Goal: Task Accomplishment & Management: Manage account settings

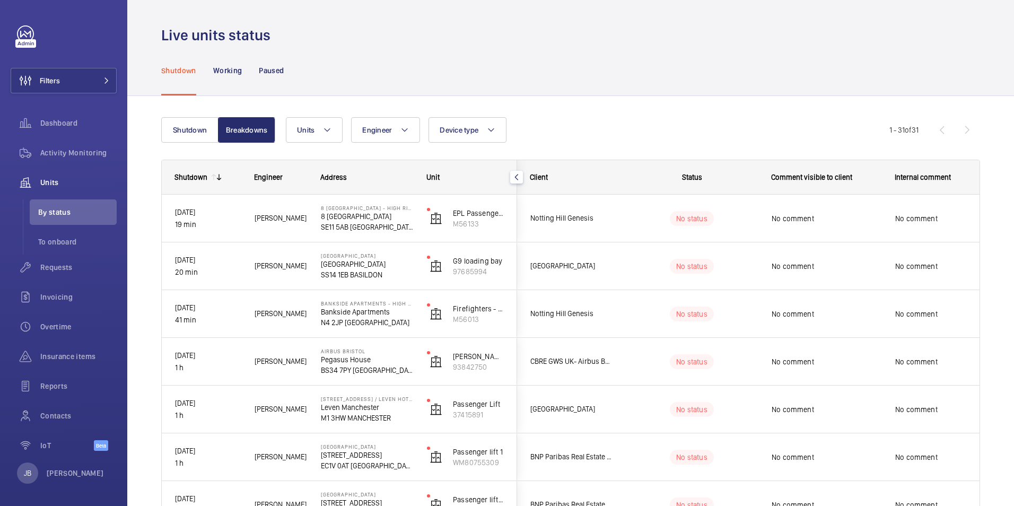
scroll to position [159, 0]
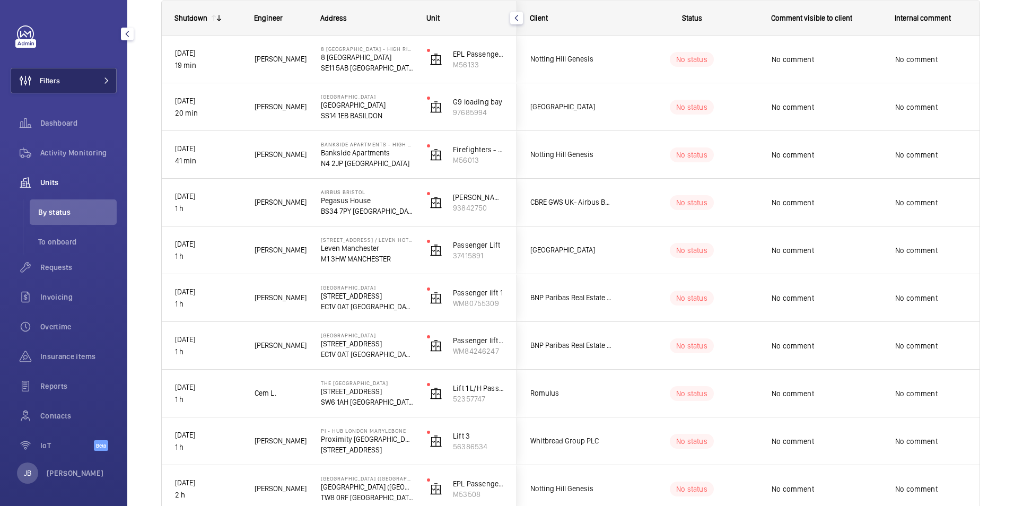
click at [85, 81] on button "Filters" at bounding box center [64, 80] width 106 height 25
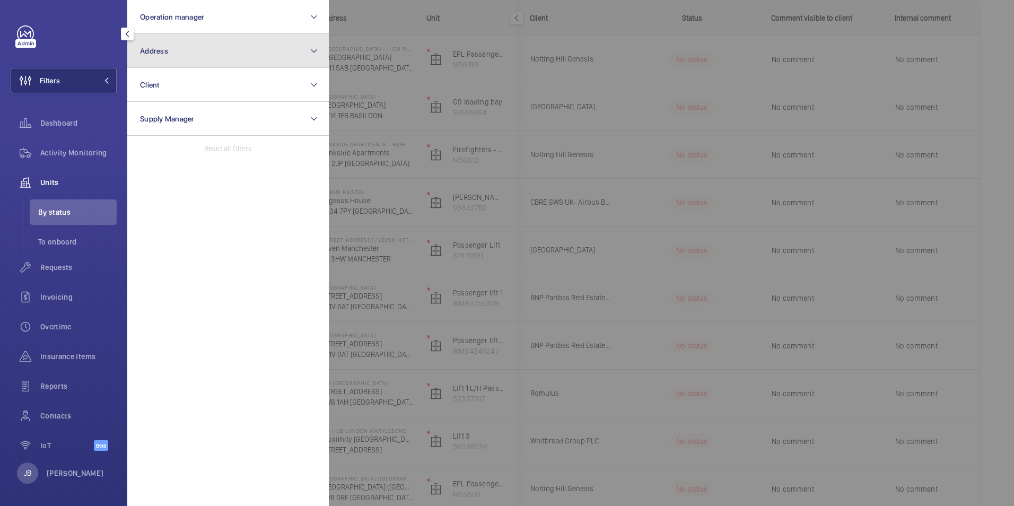
click at [224, 47] on button "Address" at bounding box center [228, 51] width 202 height 34
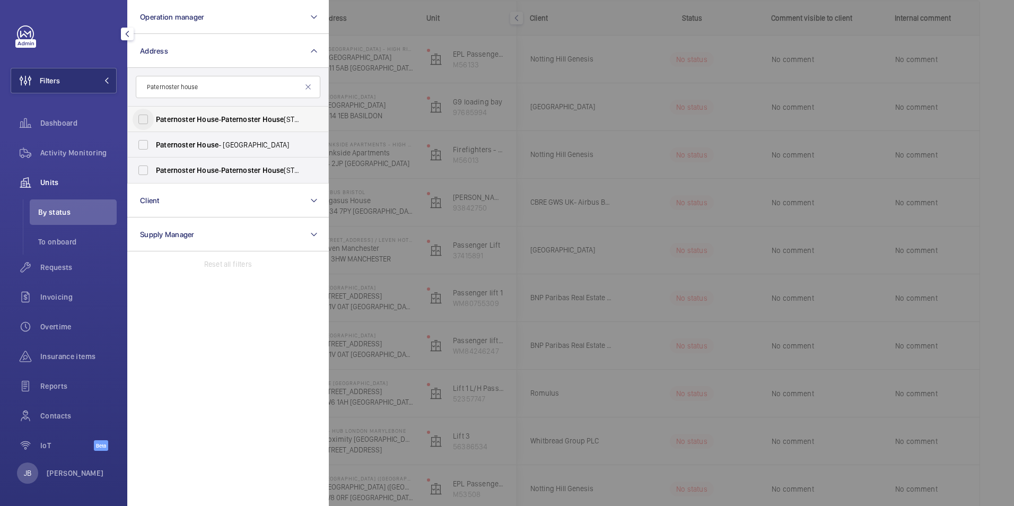
type input "Paternoster house"
click at [150, 114] on input "Paternoster House - [GEOGRAPHIC_DATA]" at bounding box center [143, 119] width 21 height 21
checkbox input "true"
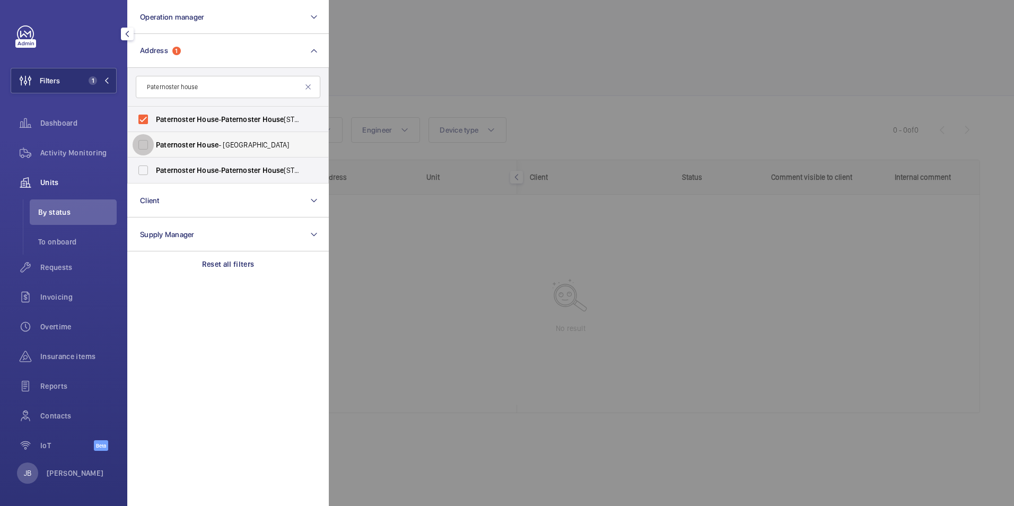
click at [142, 148] on input "[GEOGRAPHIC_DATA] - [GEOGRAPHIC_DATA]" at bounding box center [143, 144] width 21 height 21
checkbox input "true"
click at [142, 165] on input "Paternoster House - [GEOGRAPHIC_DATA]" at bounding box center [143, 170] width 21 height 21
checkbox input "true"
click at [405, 72] on div at bounding box center [836, 253] width 1014 height 506
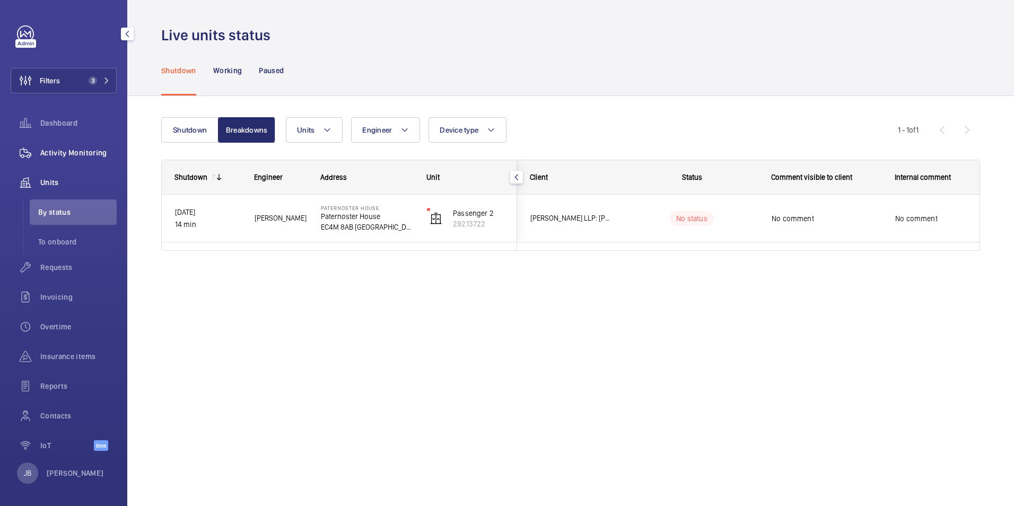
click at [79, 140] on div "Activity Monitoring" at bounding box center [64, 152] width 106 height 25
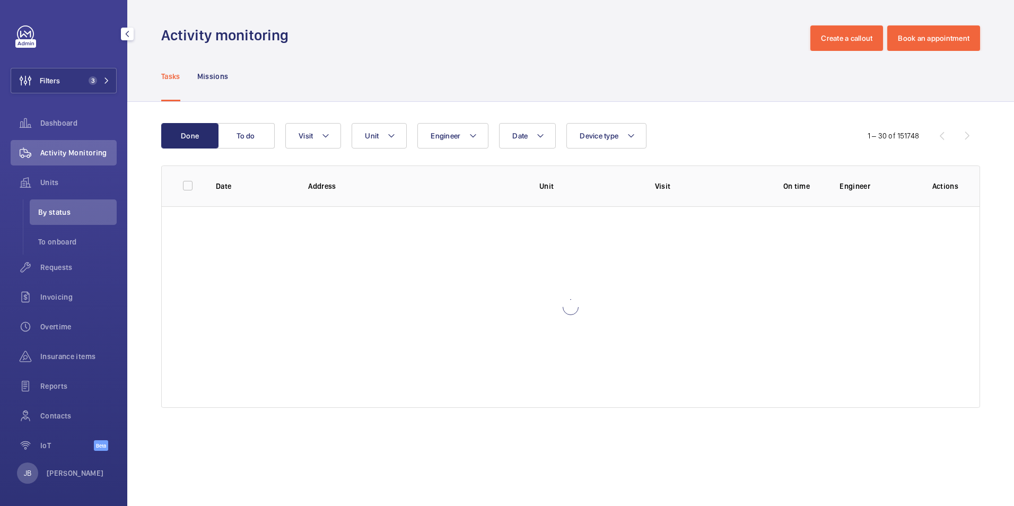
click at [79, 152] on span "Activity Monitoring" at bounding box center [78, 152] width 76 height 11
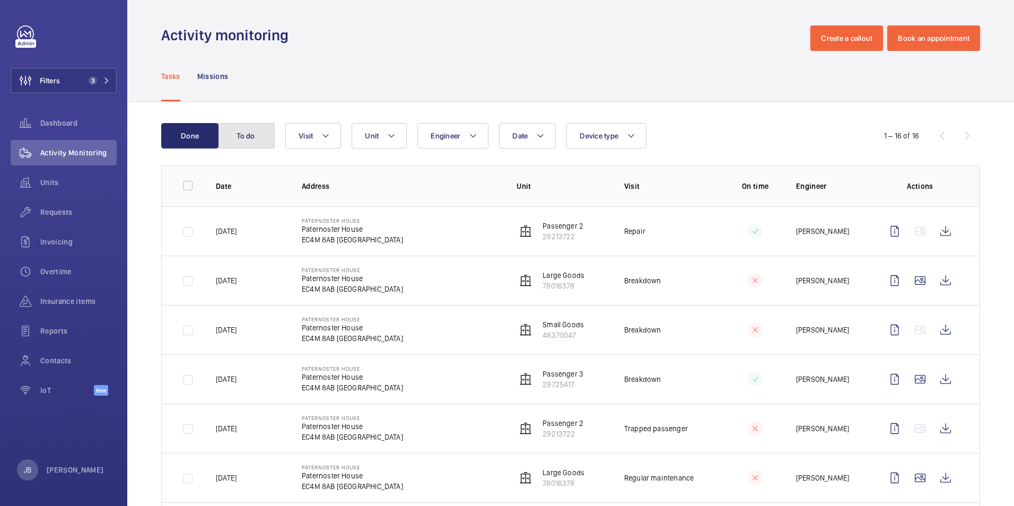
click at [236, 146] on button "To do" at bounding box center [245, 135] width 57 height 25
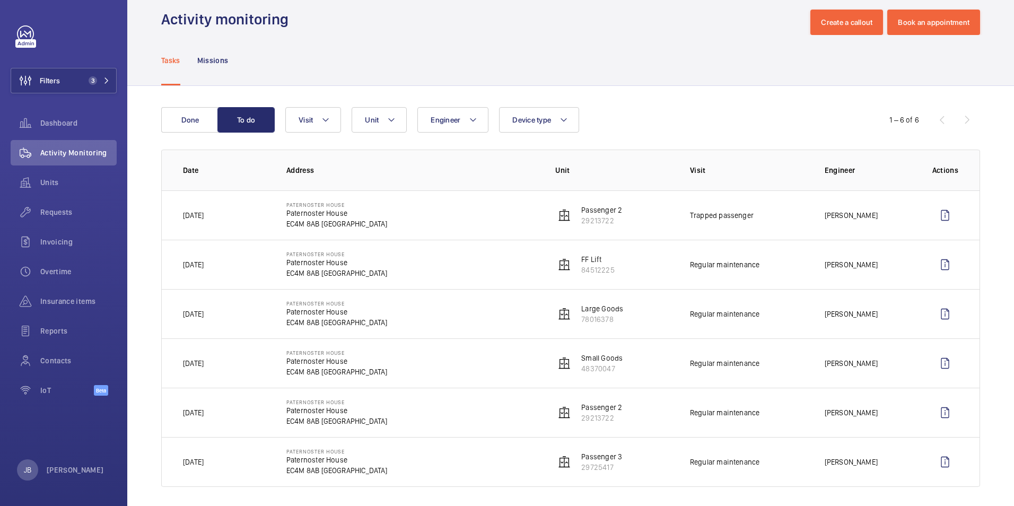
scroll to position [22, 0]
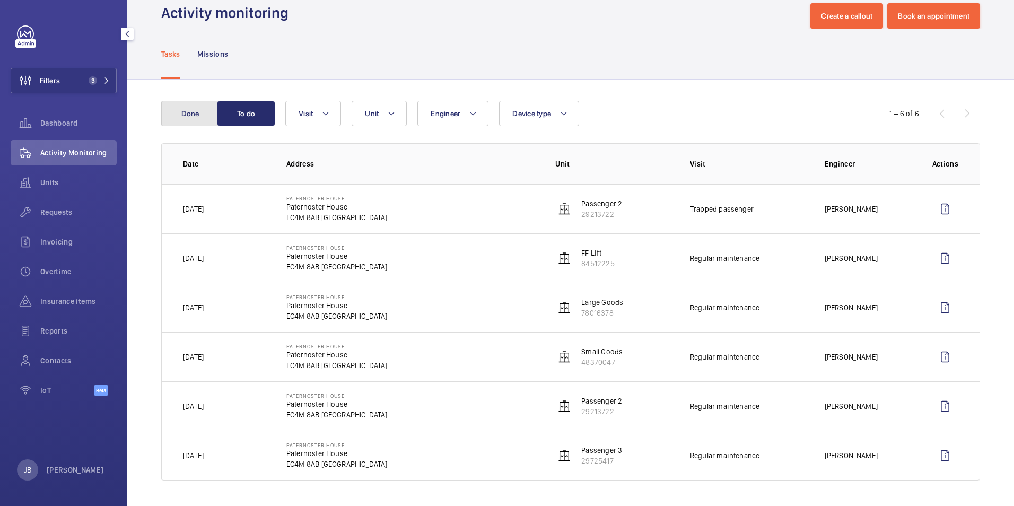
click at [181, 115] on button "Done" at bounding box center [189, 113] width 57 height 25
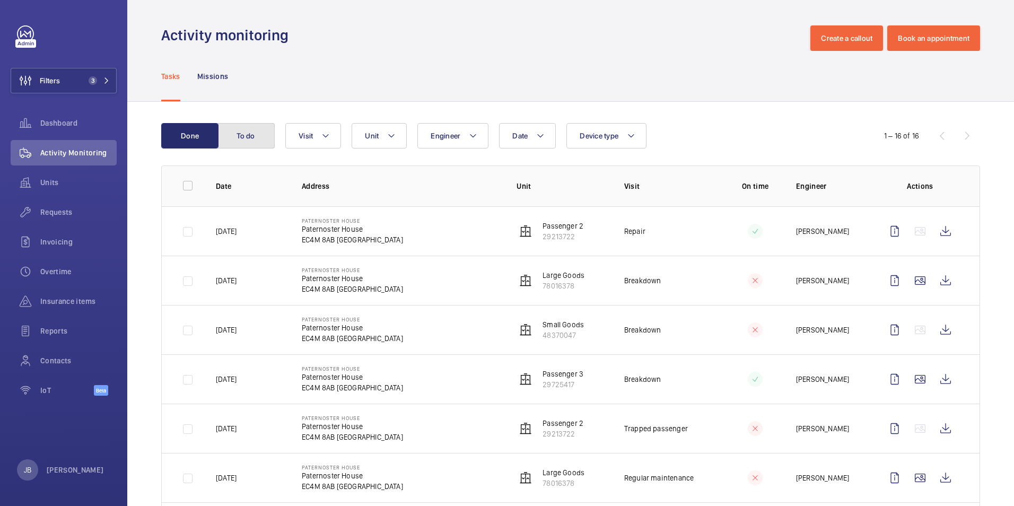
click at [250, 129] on button "To do" at bounding box center [245, 135] width 57 height 25
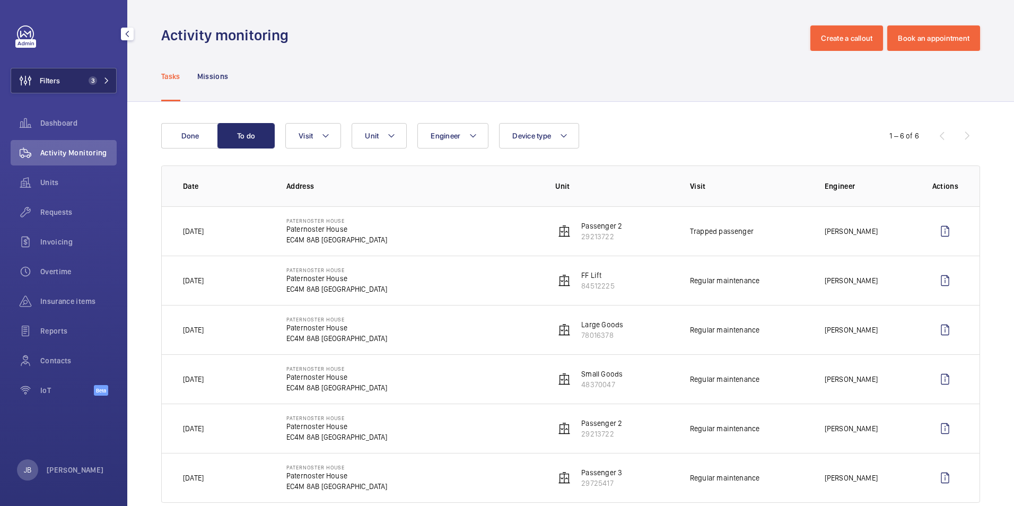
click at [69, 76] on button "Filters 3" at bounding box center [64, 80] width 106 height 25
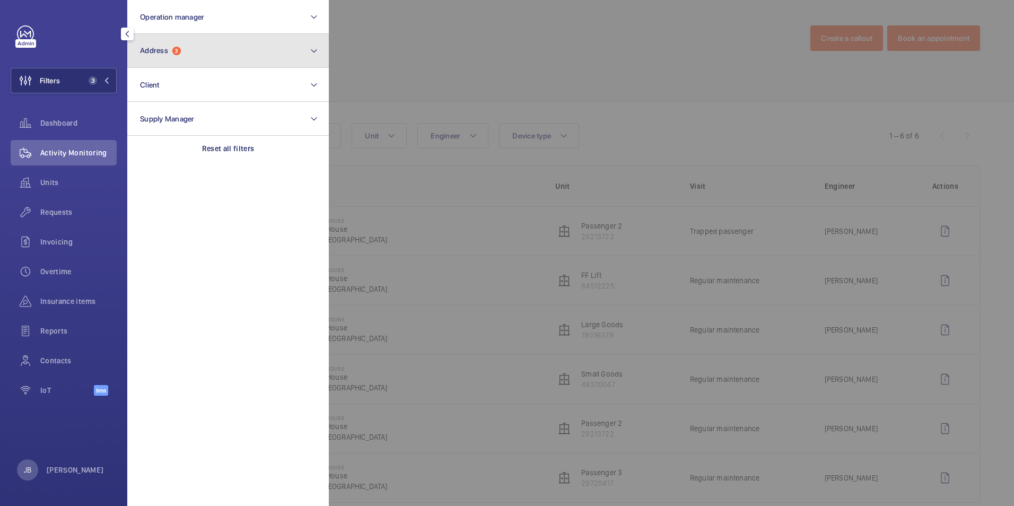
click at [223, 53] on button "Address 3" at bounding box center [228, 51] width 202 height 34
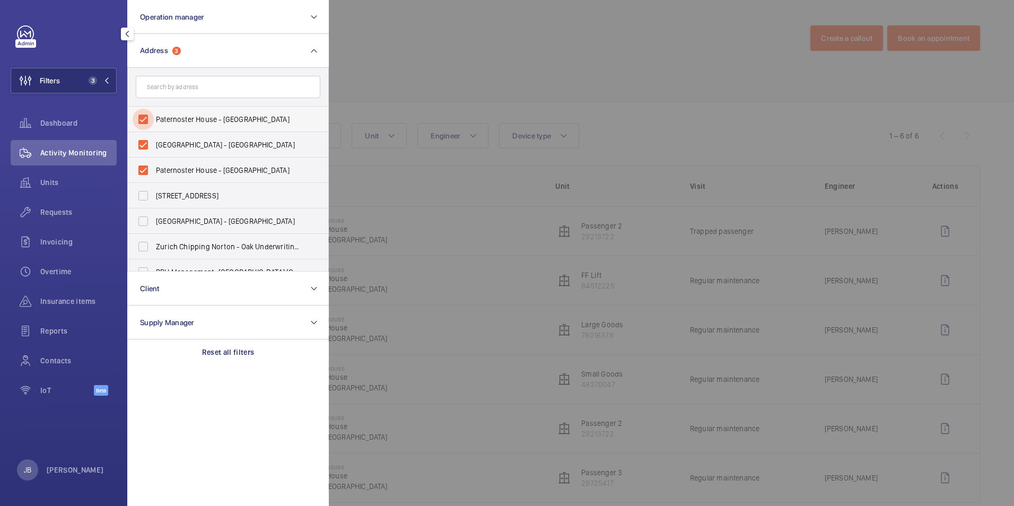
click at [141, 118] on input "Paternoster House - [GEOGRAPHIC_DATA]" at bounding box center [143, 119] width 21 height 21
checkbox input "false"
click at [142, 150] on input "[GEOGRAPHIC_DATA] - [GEOGRAPHIC_DATA]" at bounding box center [143, 144] width 21 height 21
checkbox input "false"
click at [142, 173] on input "Paternoster House - [GEOGRAPHIC_DATA]" at bounding box center [143, 170] width 21 height 21
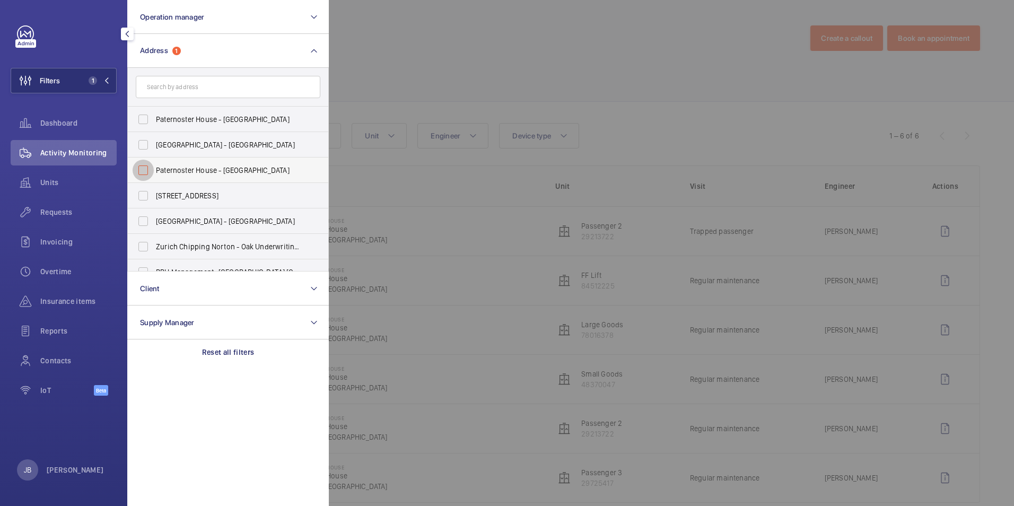
checkbox input "false"
click at [420, 76] on div at bounding box center [836, 253] width 1014 height 506
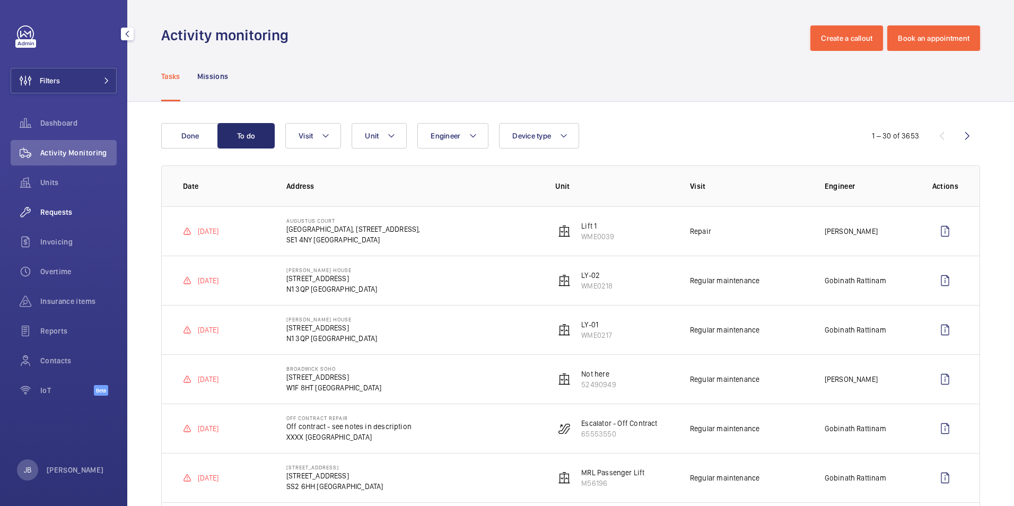
click at [56, 216] on span "Requests" at bounding box center [78, 212] width 76 height 11
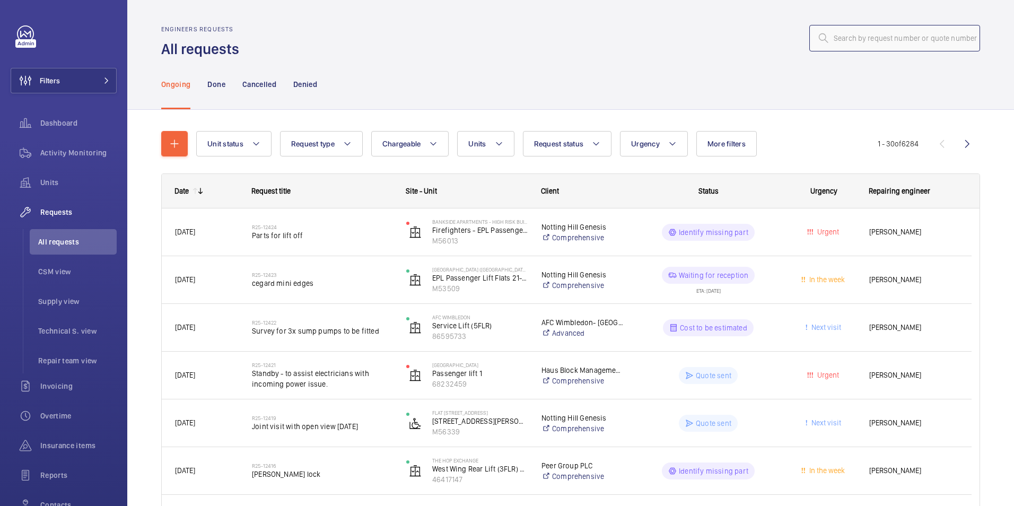
click at [886, 39] on input "text" at bounding box center [894, 38] width 171 height 27
paste input "R25-00486"
type input "R25-00486"
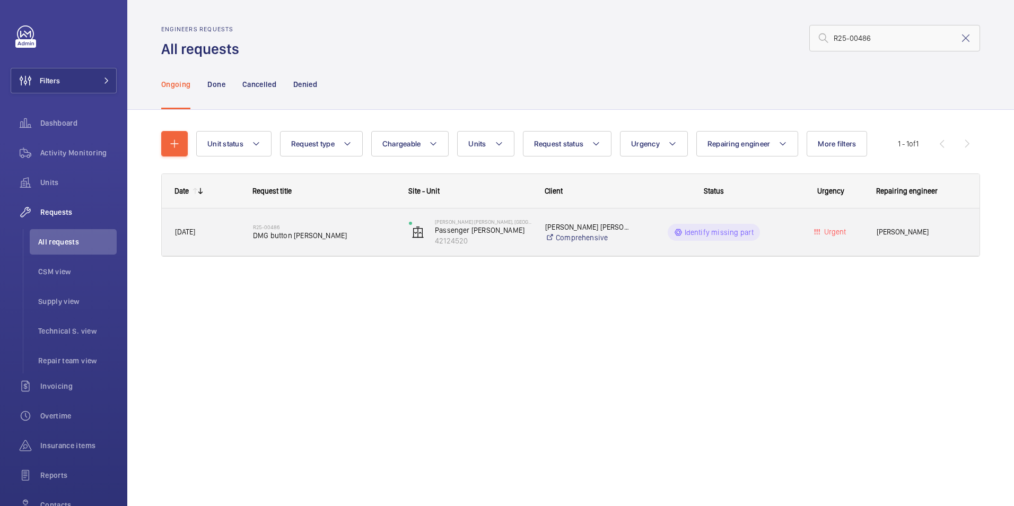
click at [644, 236] on wm-front-pills-cell "Identify missing part" at bounding box center [714, 232] width 142 height 17
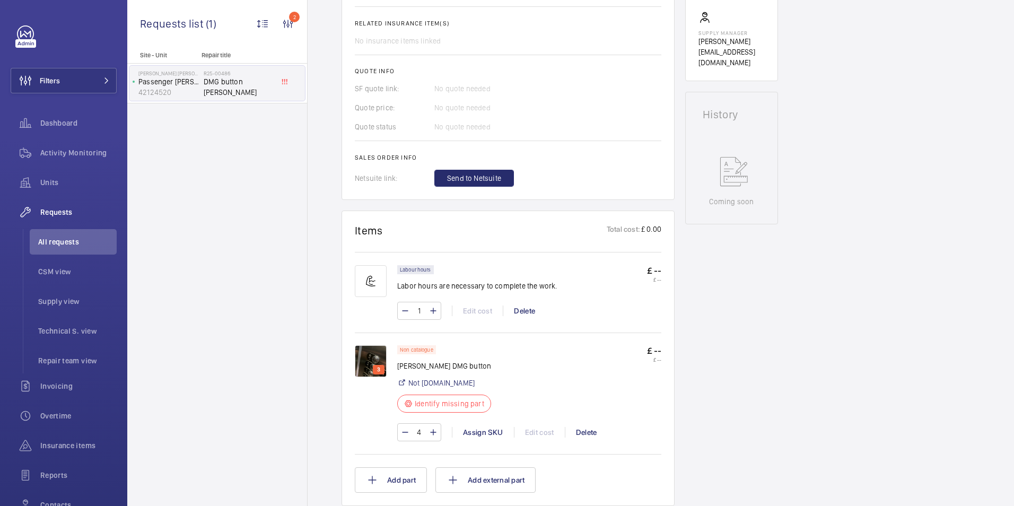
scroll to position [424, 0]
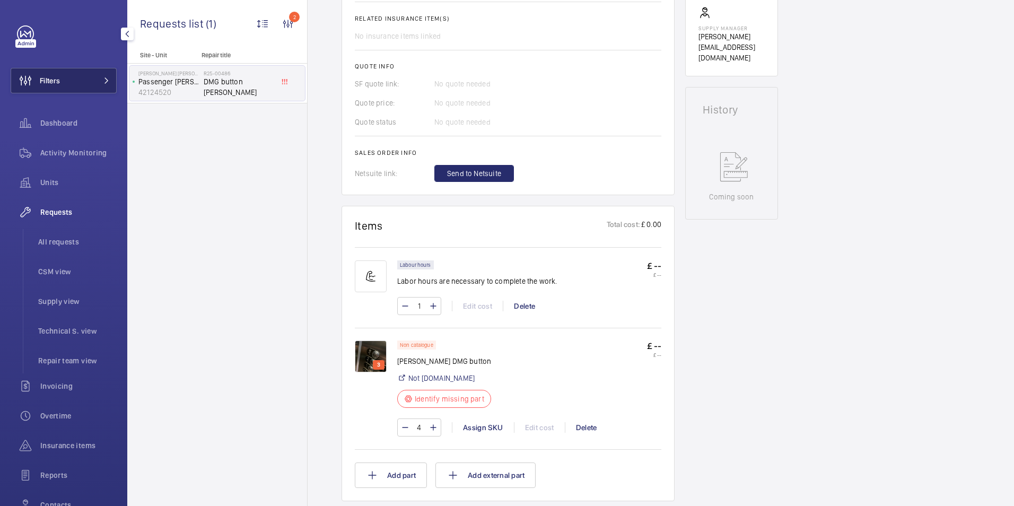
click at [47, 81] on span "Filters" at bounding box center [50, 80] width 20 height 11
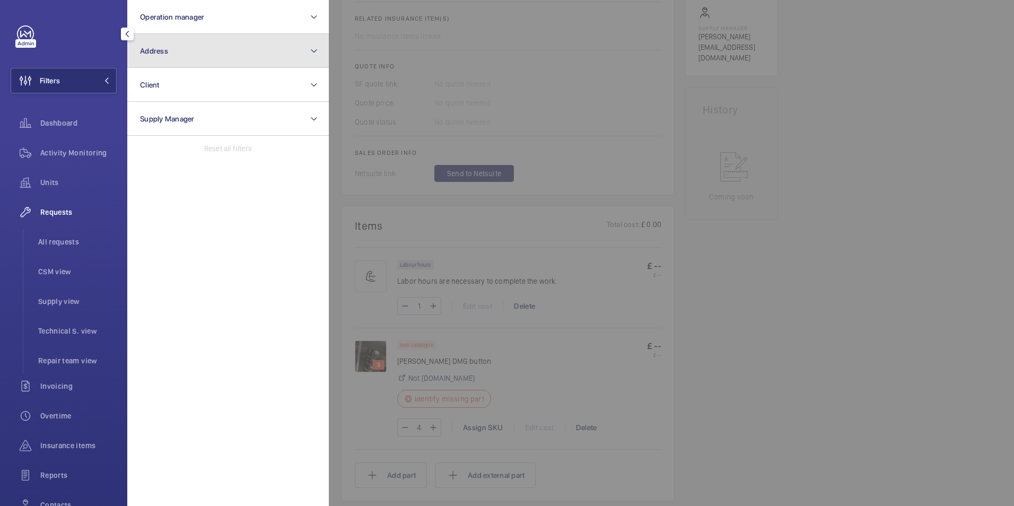
click at [185, 49] on button "Address" at bounding box center [228, 51] width 202 height 34
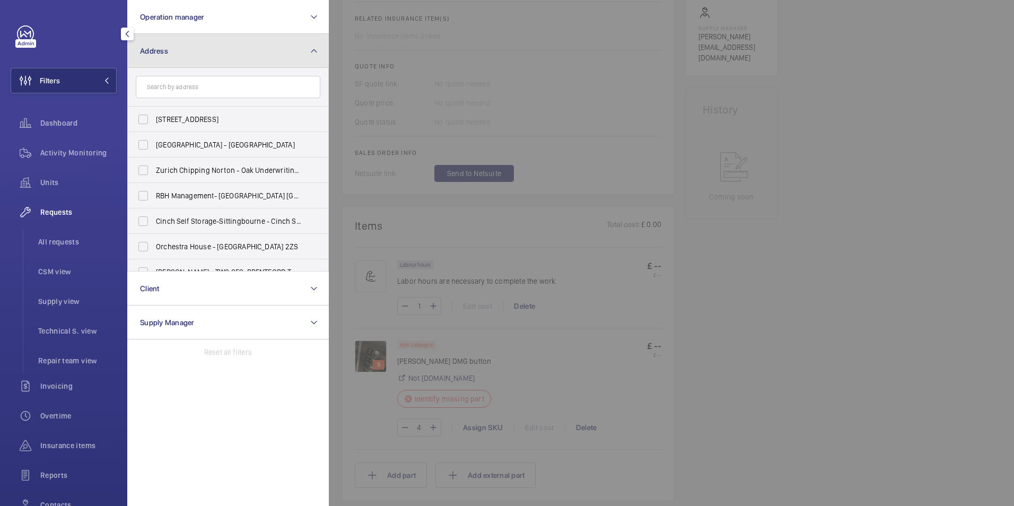
click at [185, 49] on button "Address" at bounding box center [228, 51] width 202 height 34
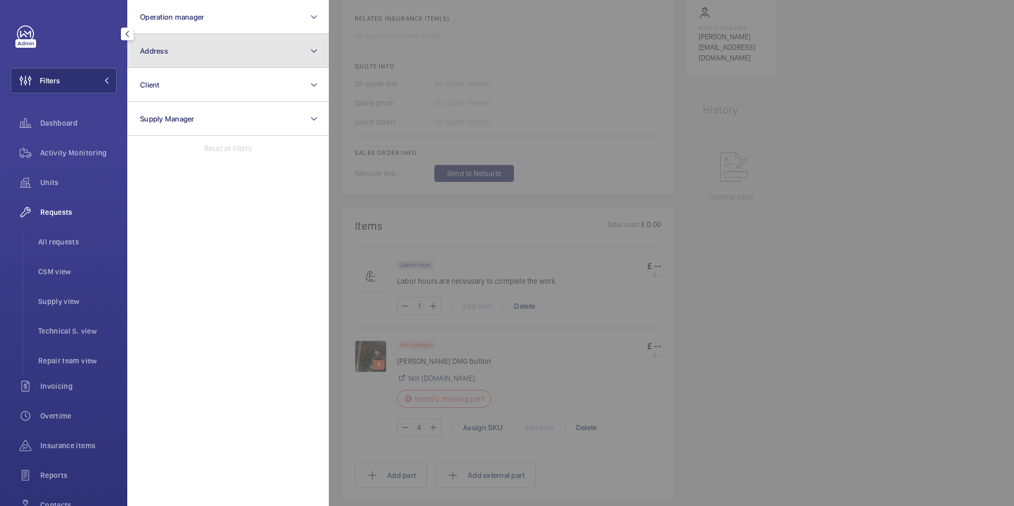
click at [190, 42] on button "Address" at bounding box center [228, 51] width 202 height 34
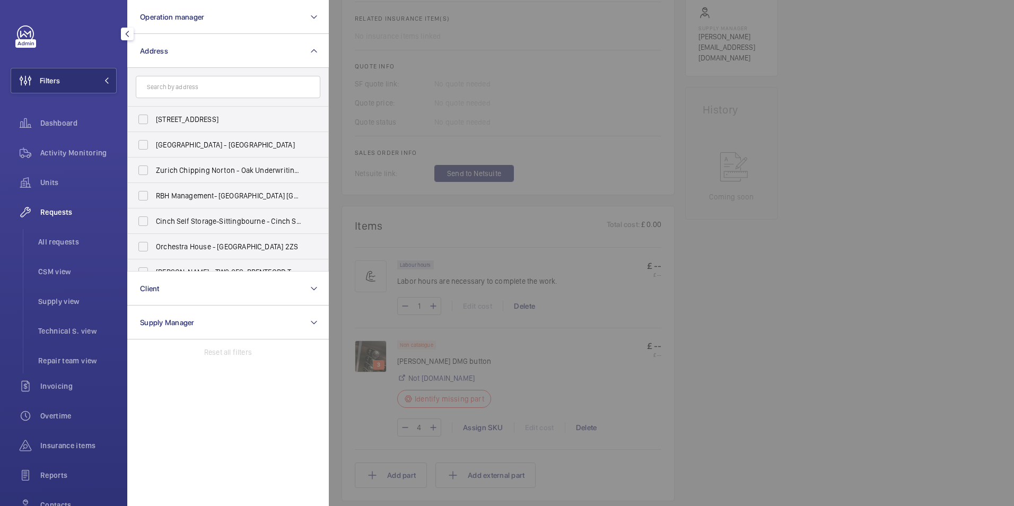
click at [833, 105] on div at bounding box center [836, 253] width 1014 height 506
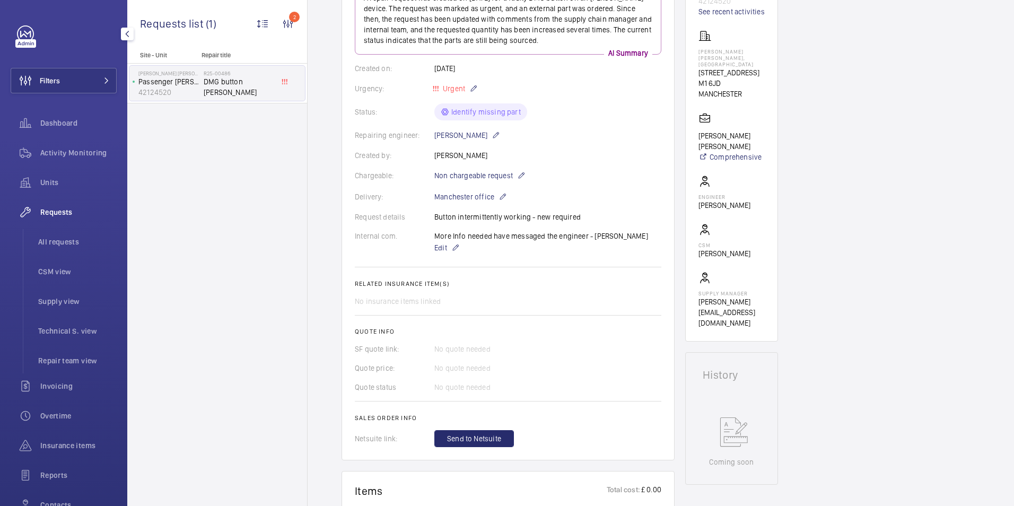
scroll to position [0, 0]
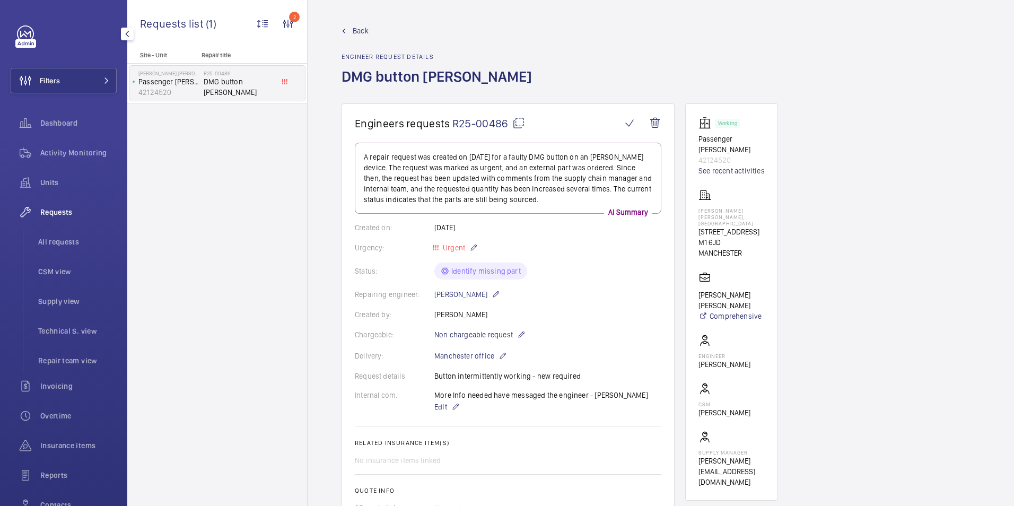
click at [359, 30] on span "Back" at bounding box center [361, 30] width 16 height 11
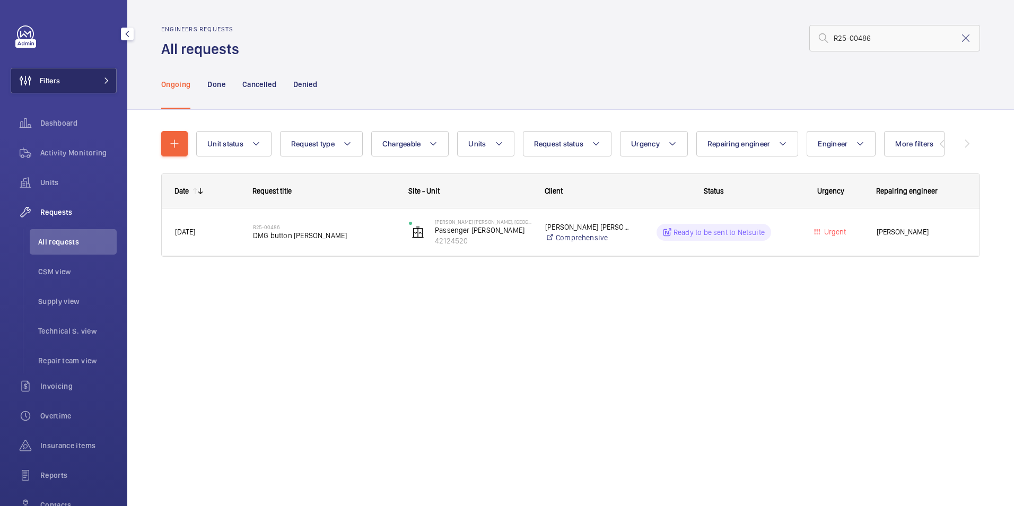
click at [48, 77] on span "Filters" at bounding box center [50, 80] width 20 height 11
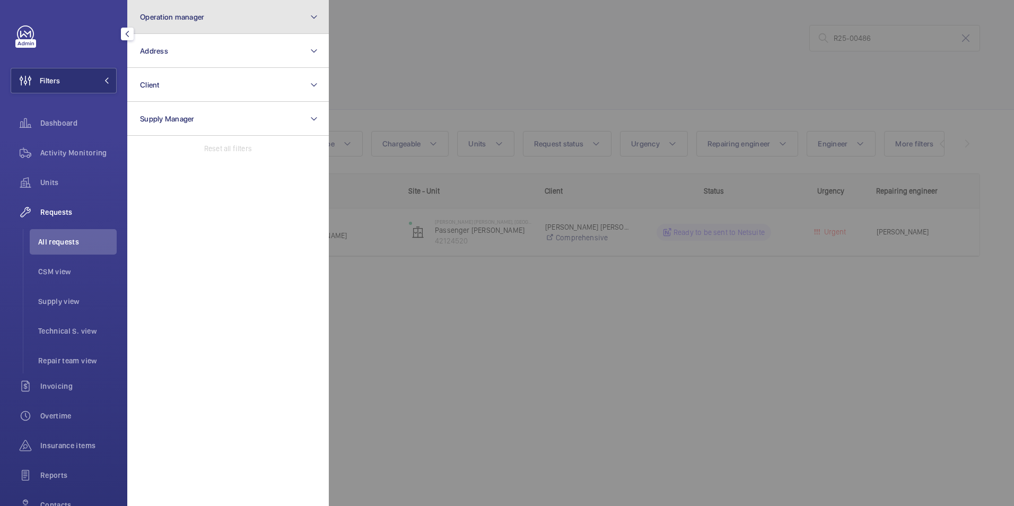
click at [216, 23] on button "Operation manager" at bounding box center [228, 17] width 202 height 34
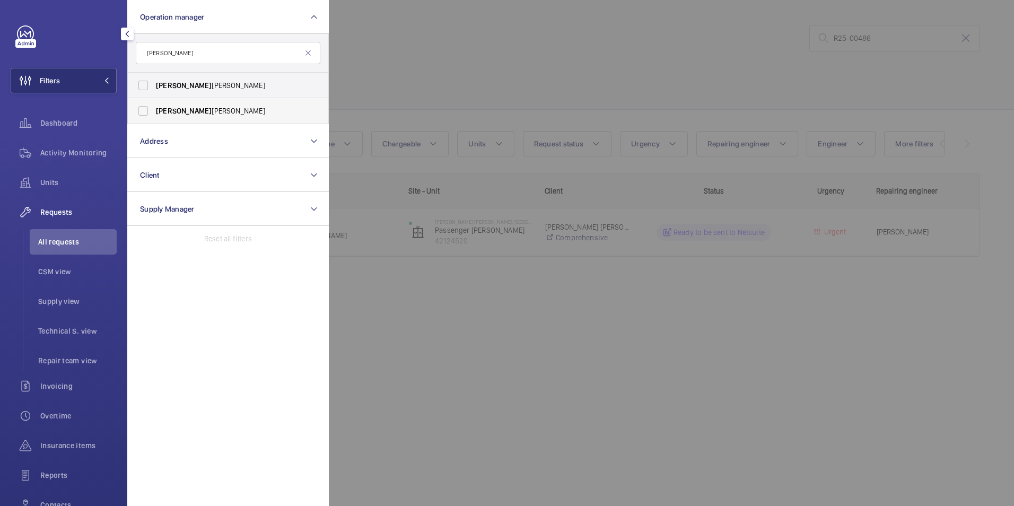
type input "[PERSON_NAME]"
click at [162, 110] on span "[PERSON_NAME]" at bounding box center [184, 111] width 56 height 8
click at [154, 110] on input "[PERSON_NAME] [PERSON_NAME]" at bounding box center [143, 110] width 21 height 21
click at [163, 108] on span "[PERSON_NAME]" at bounding box center [184, 111] width 56 height 8
click at [154, 108] on input "[PERSON_NAME] [PERSON_NAME]" at bounding box center [143, 110] width 21 height 21
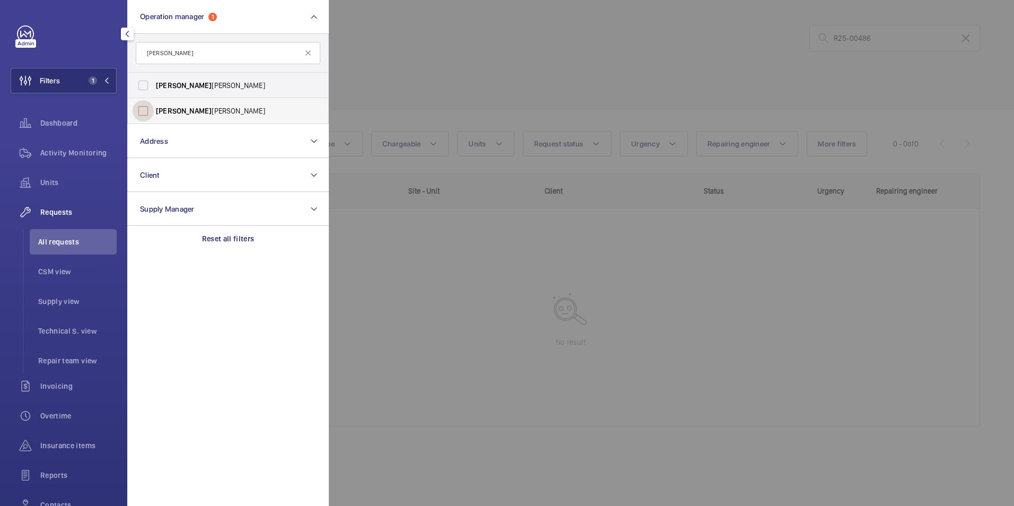
checkbox input "false"
click at [180, 81] on span "[PERSON_NAME]" at bounding box center [184, 85] width 56 height 8
click at [154, 81] on input "[PERSON_NAME]" at bounding box center [143, 85] width 21 height 21
checkbox input "true"
click at [451, 65] on div at bounding box center [836, 253] width 1014 height 506
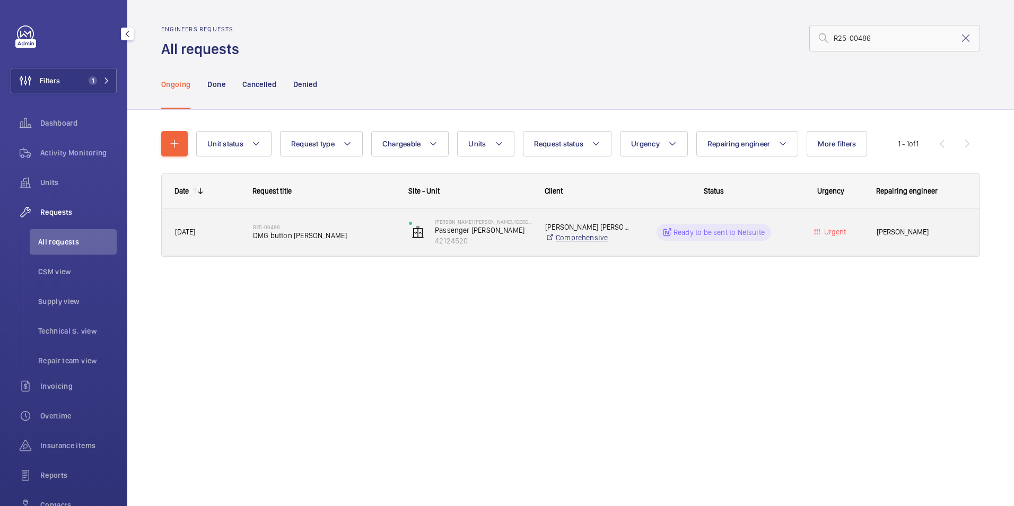
click at [623, 235] on link "Comprehensive" at bounding box center [587, 237] width 84 height 11
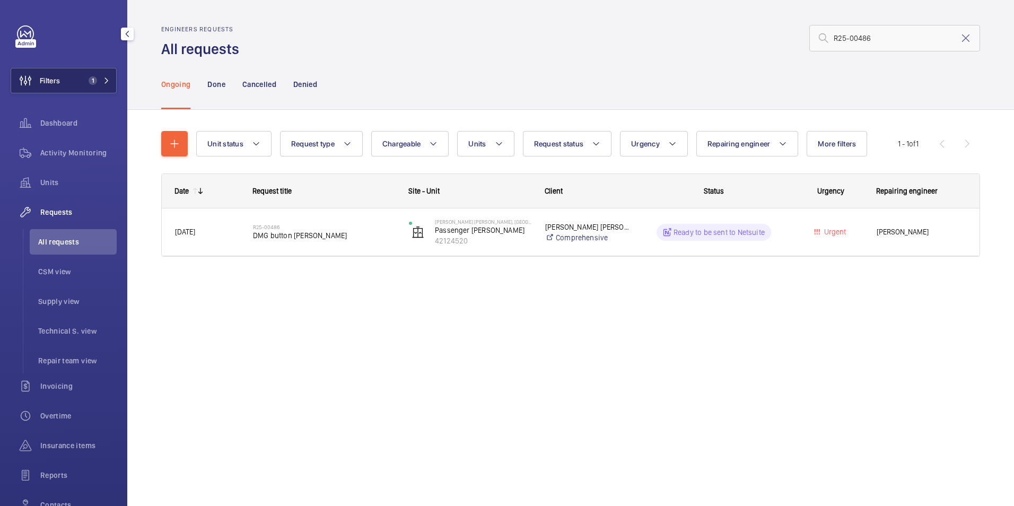
click at [63, 80] on button "Filters 1" at bounding box center [64, 80] width 106 height 25
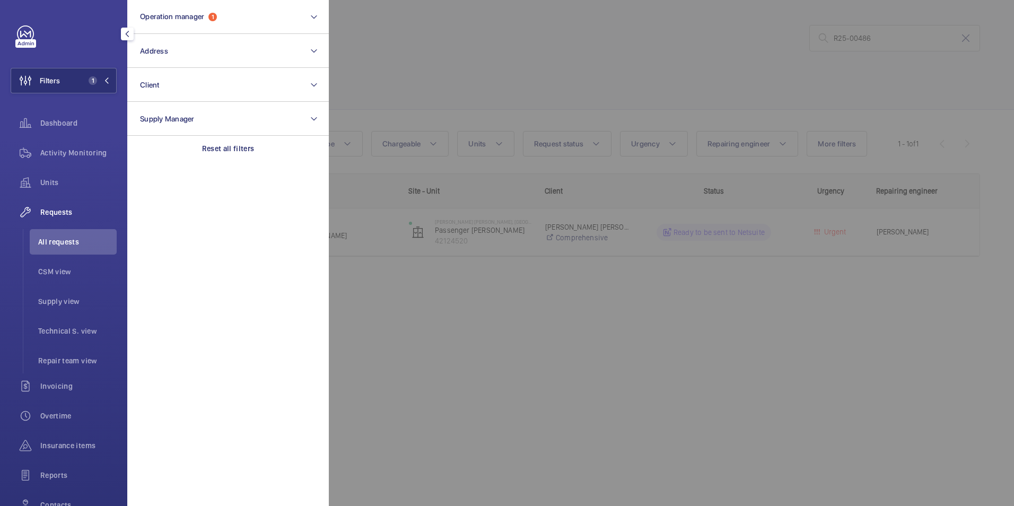
click at [450, 57] on div at bounding box center [836, 253] width 1014 height 506
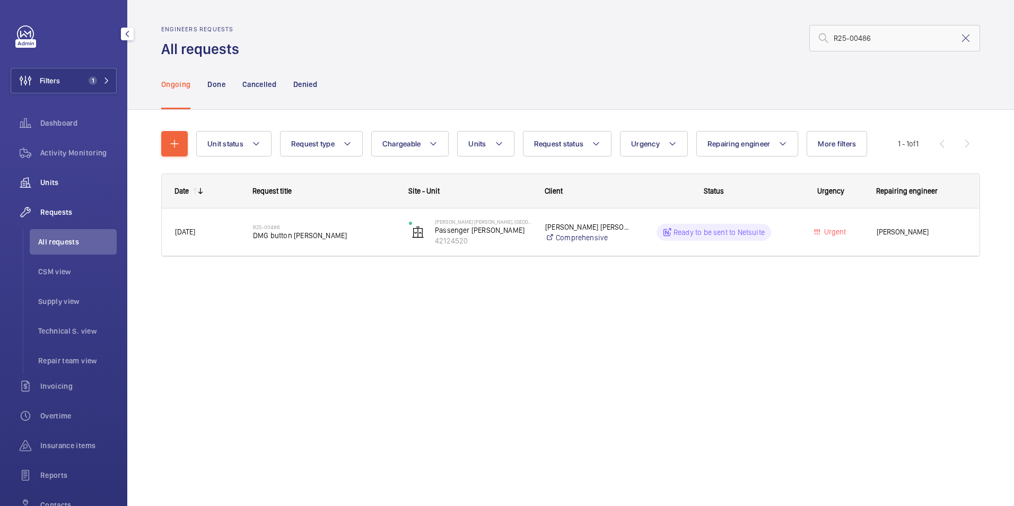
click at [63, 181] on span "Units" at bounding box center [78, 182] width 76 height 11
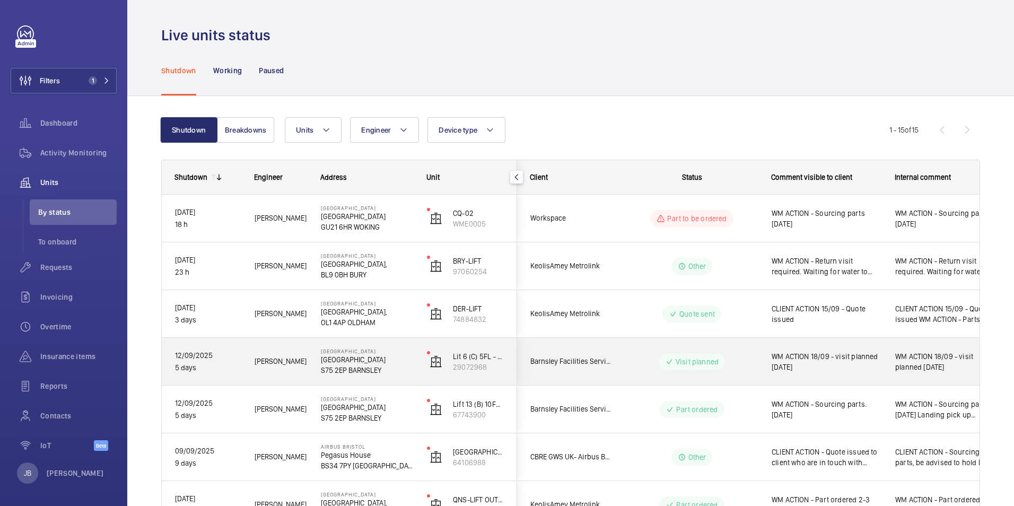
click at [822, 365] on span "WM ACTION 18/09 - visit planned [DATE]" at bounding box center [827, 361] width 110 height 21
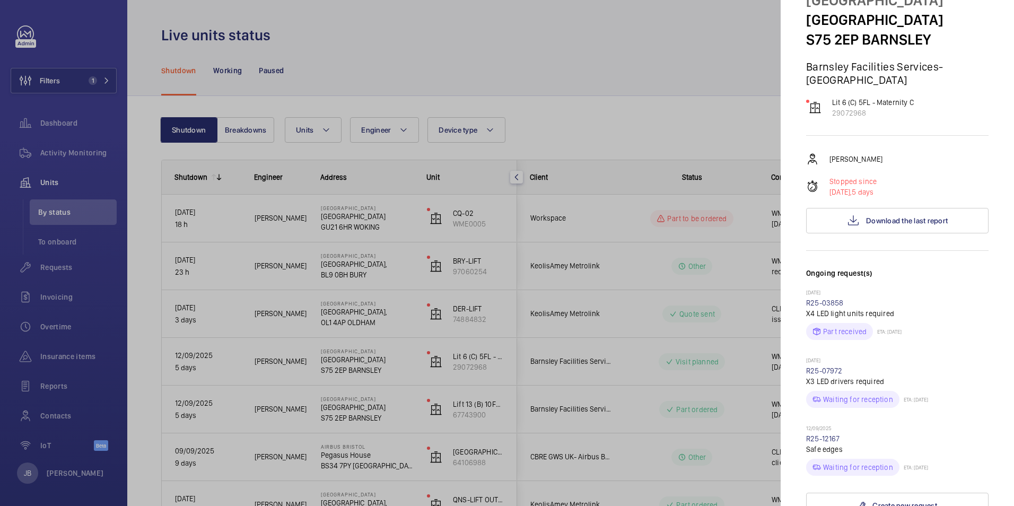
scroll to position [106, 0]
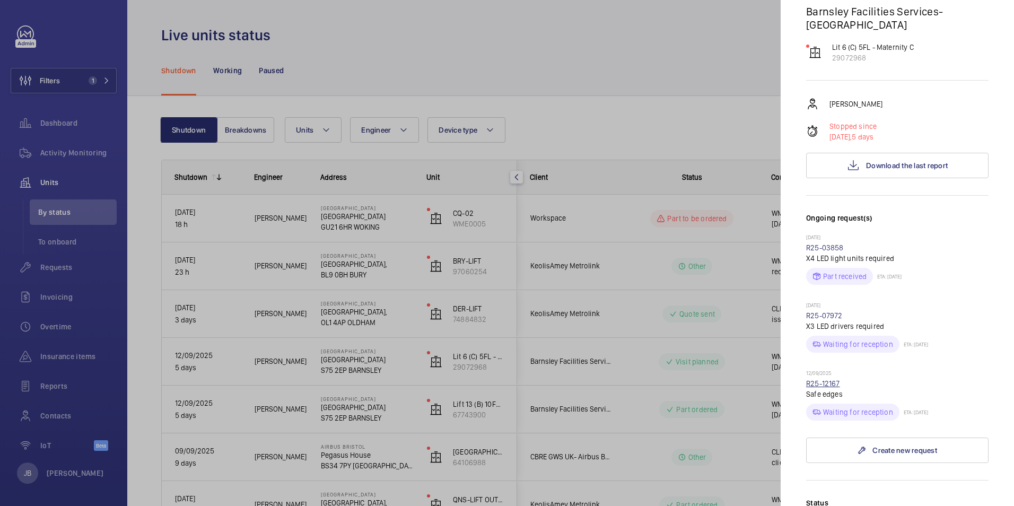
click at [814, 381] on link "R25-12167" at bounding box center [823, 383] width 34 height 8
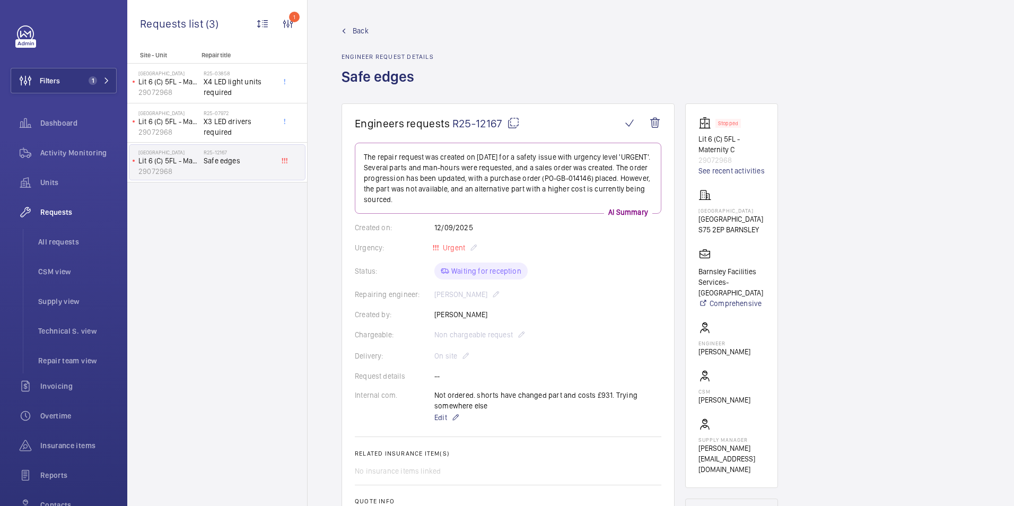
click at [348, 30] on link "Back" at bounding box center [388, 30] width 92 height 11
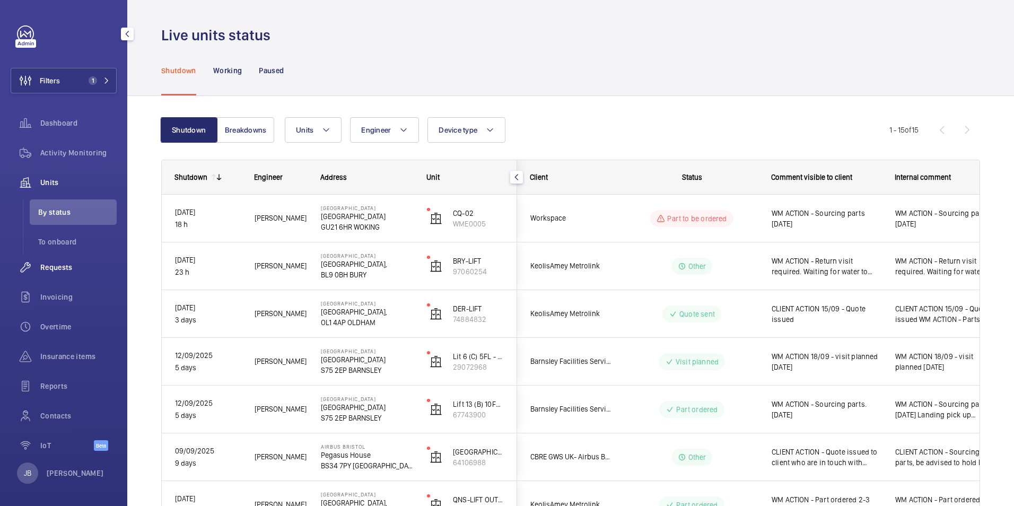
click at [43, 273] on div "Requests" at bounding box center [64, 267] width 106 height 25
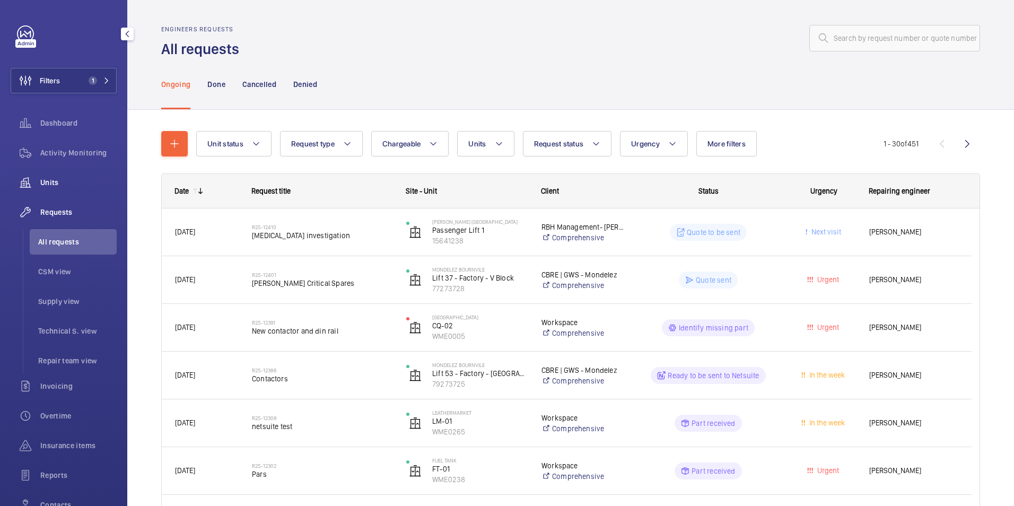
click at [50, 184] on span "Units" at bounding box center [78, 182] width 76 height 11
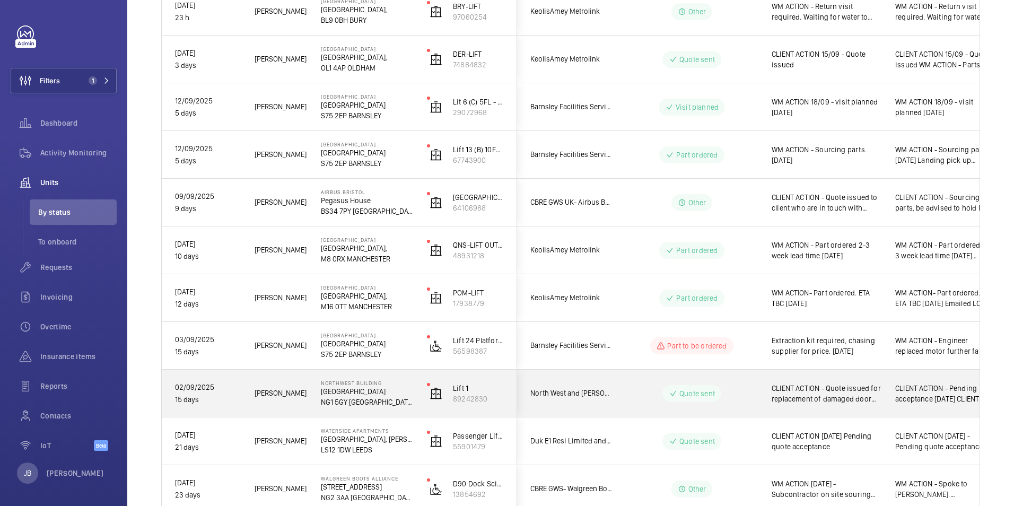
scroll to position [146, 0]
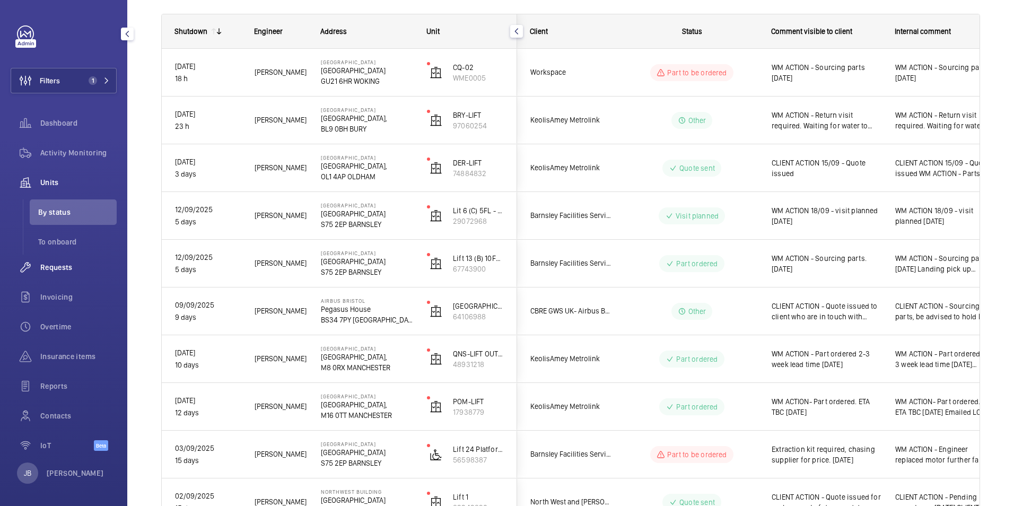
click at [69, 267] on span "Requests" at bounding box center [78, 267] width 76 height 11
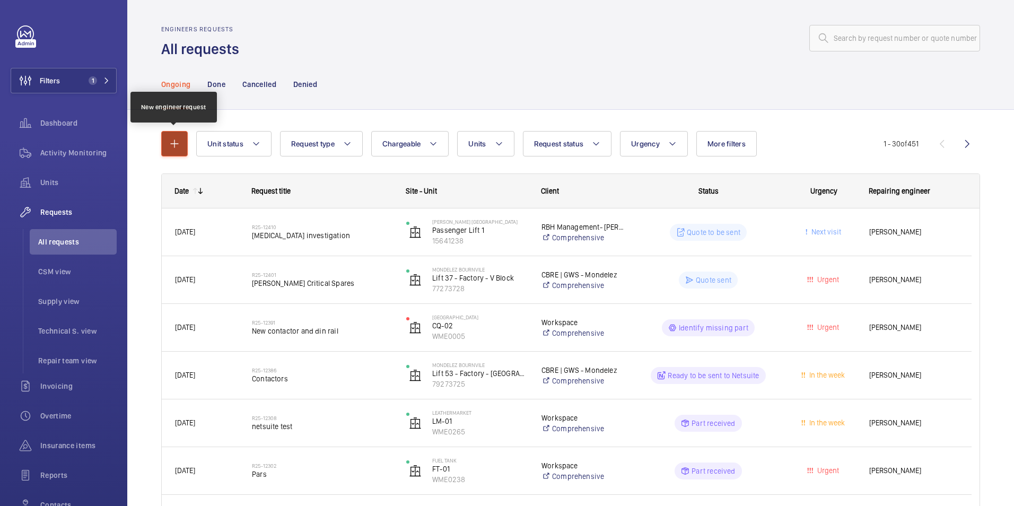
click at [177, 145] on mat-icon "button" at bounding box center [174, 143] width 13 height 13
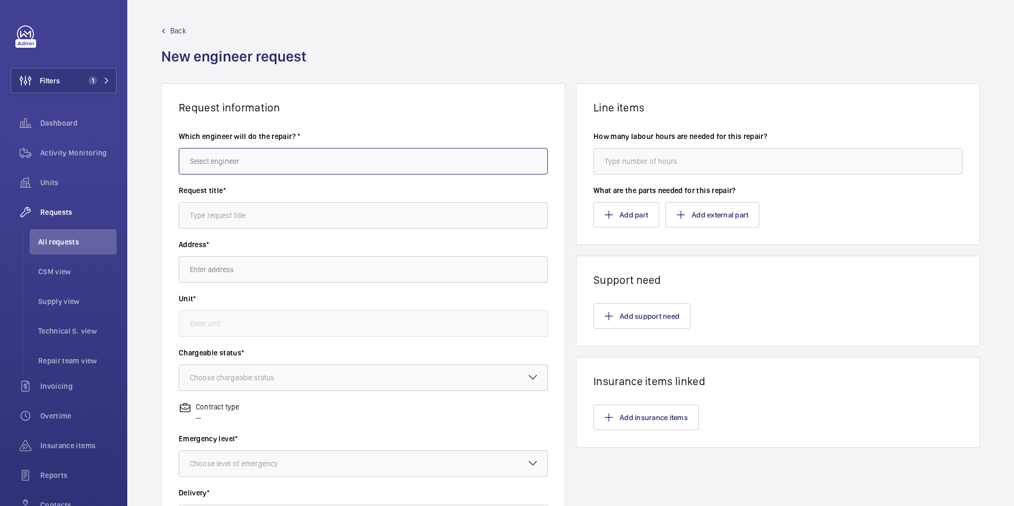
click at [289, 169] on input "text" at bounding box center [363, 161] width 369 height 27
click at [184, 30] on span "Back" at bounding box center [178, 30] width 16 height 11
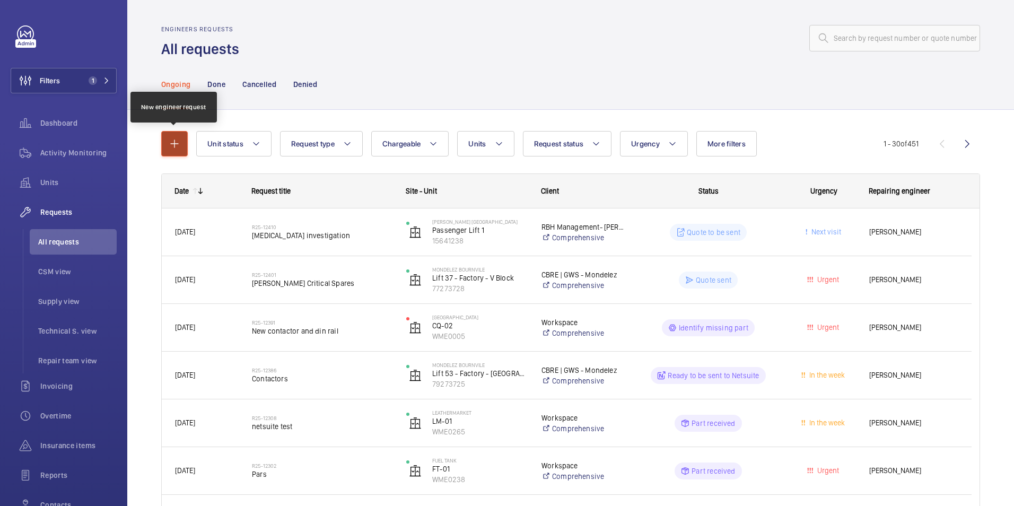
click at [175, 146] on mat-icon "button" at bounding box center [174, 143] width 13 height 13
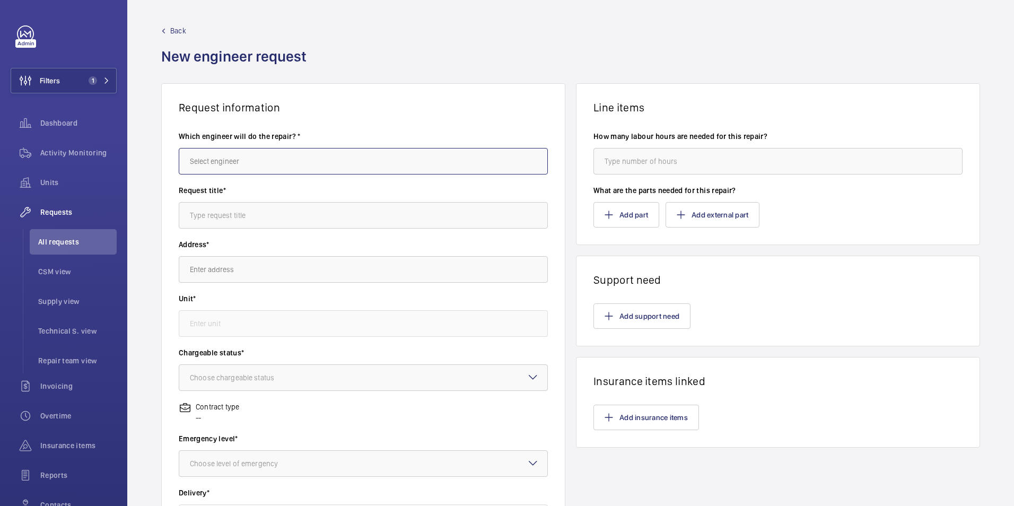
click at [392, 166] on input "text" at bounding box center [363, 161] width 369 height 27
click at [281, 238] on mat-option "[PERSON_NAME]" at bounding box center [361, 244] width 364 height 25
type input "[PERSON_NAME]"
click at [284, 216] on input "text" at bounding box center [363, 215] width 369 height 27
type input "Safe Edges"
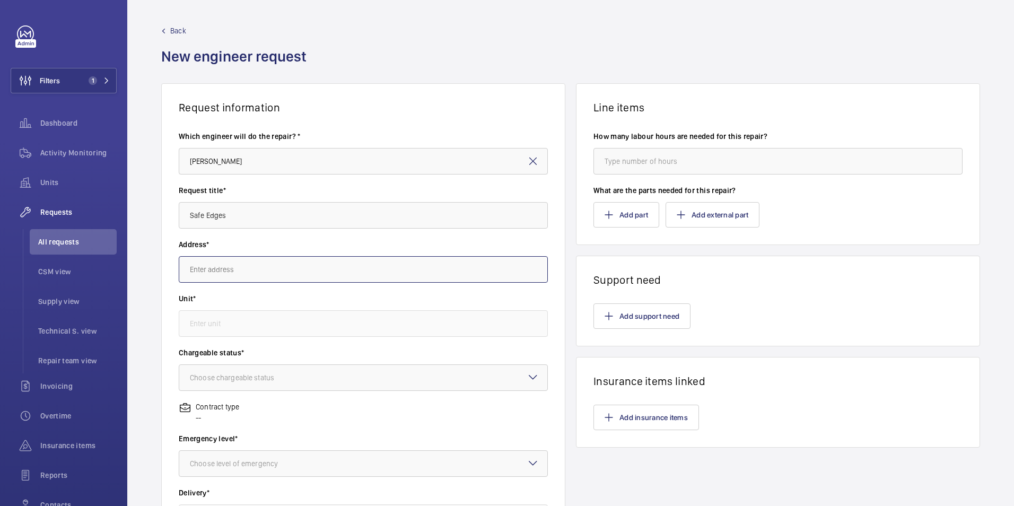
click at [261, 257] on input "text" at bounding box center [363, 269] width 369 height 27
click at [259, 294] on mat-option "[GEOGRAPHIC_DATA]" at bounding box center [361, 301] width 364 height 25
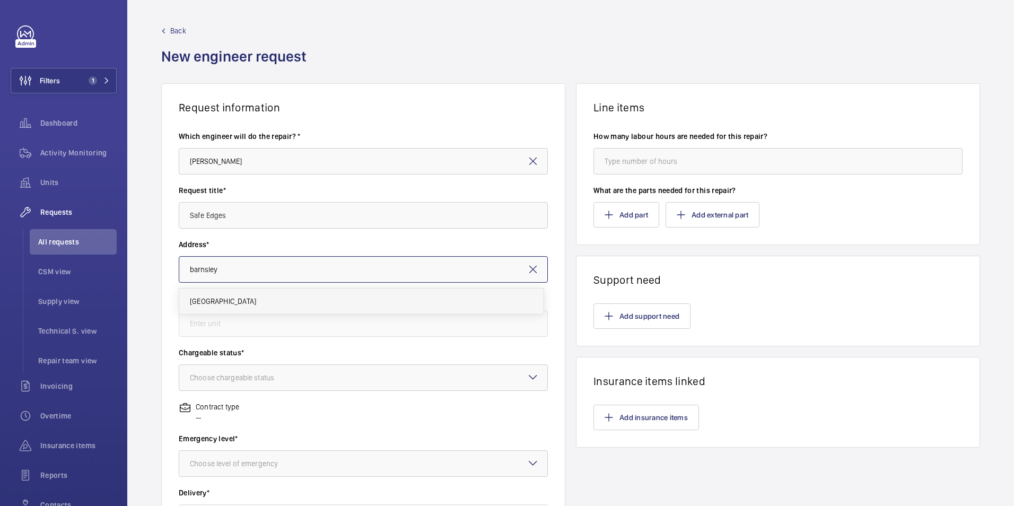
type input "[GEOGRAPHIC_DATA]"
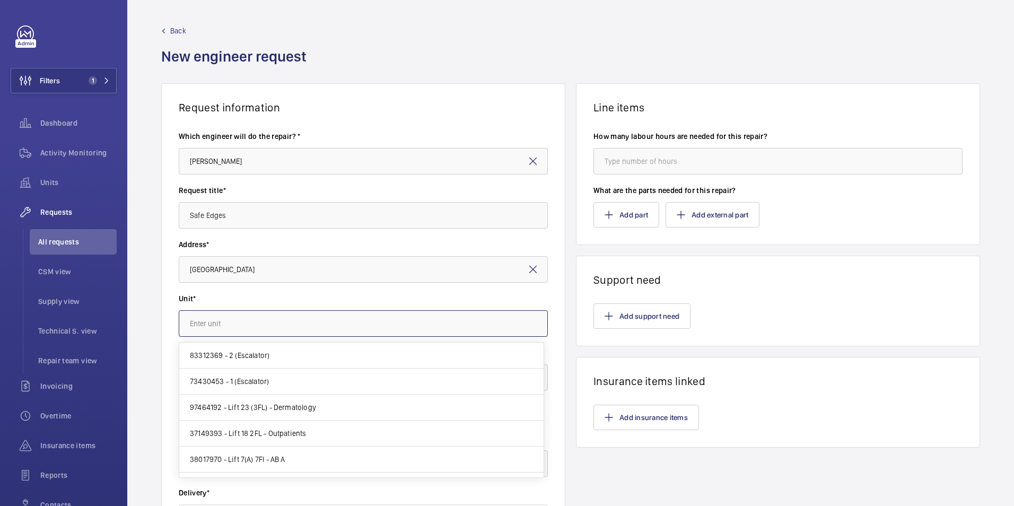
click at [251, 318] on input "text" at bounding box center [363, 323] width 369 height 27
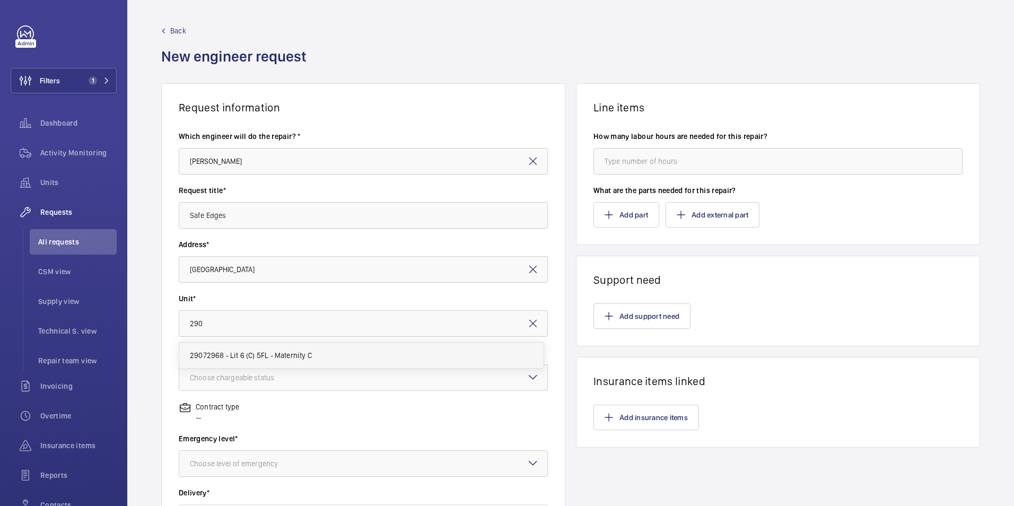
click at [262, 354] on span "29072968 - Lit 6 (C) 5FL - Maternity C" at bounding box center [251, 355] width 122 height 11
type input "29072968 - Lit 6 (C) 5FL - Maternity C"
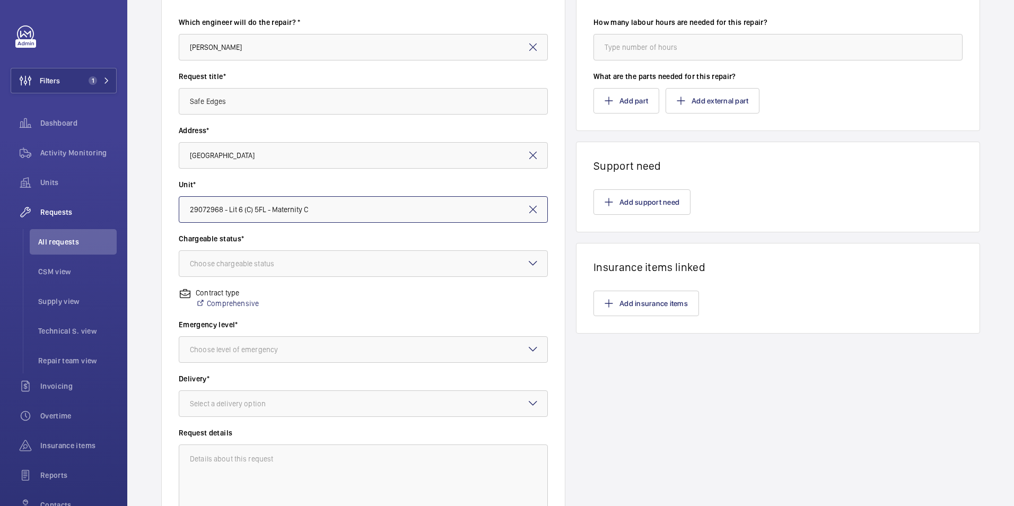
scroll to position [159, 0]
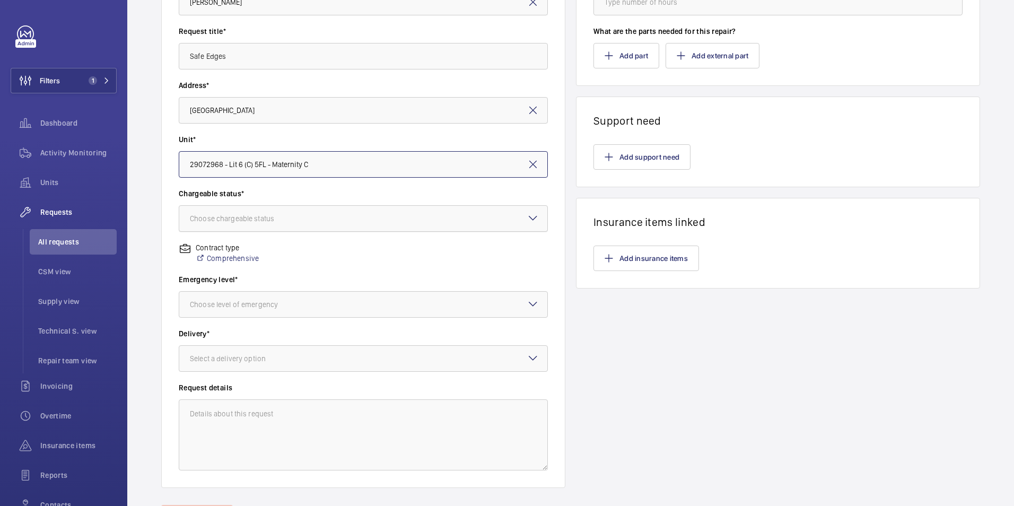
click at [284, 213] on div at bounding box center [363, 218] width 368 height 25
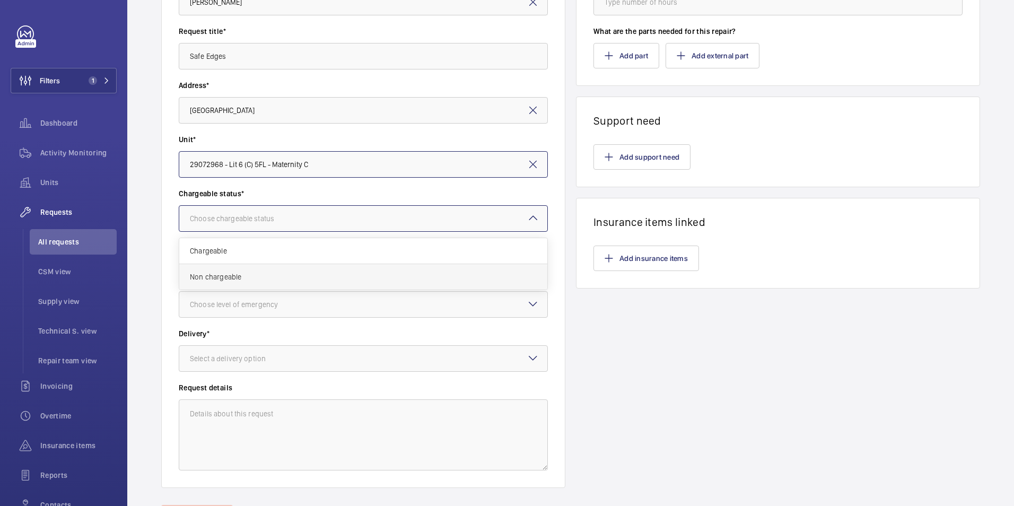
click at [228, 278] on span "Non chargeable" at bounding box center [363, 277] width 347 height 11
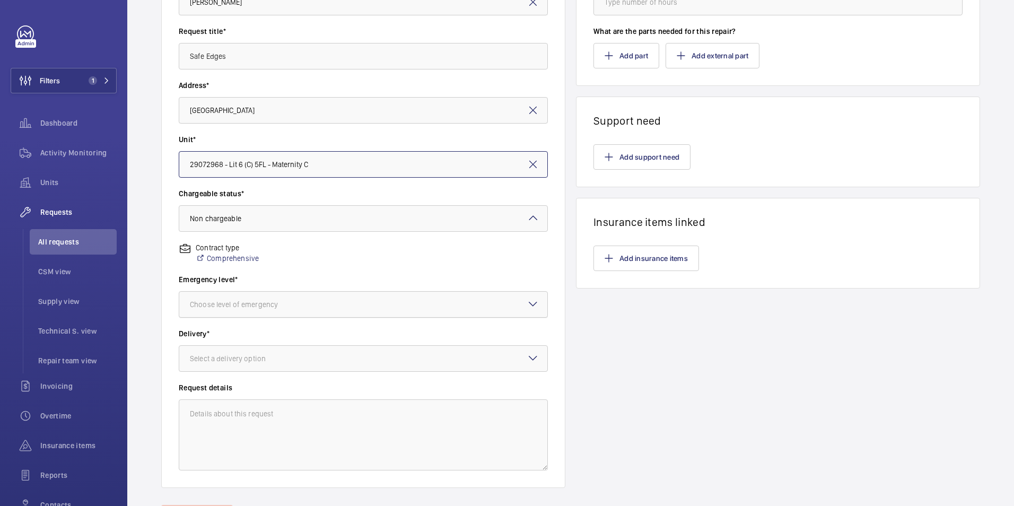
click at [357, 307] on div at bounding box center [363, 304] width 368 height 25
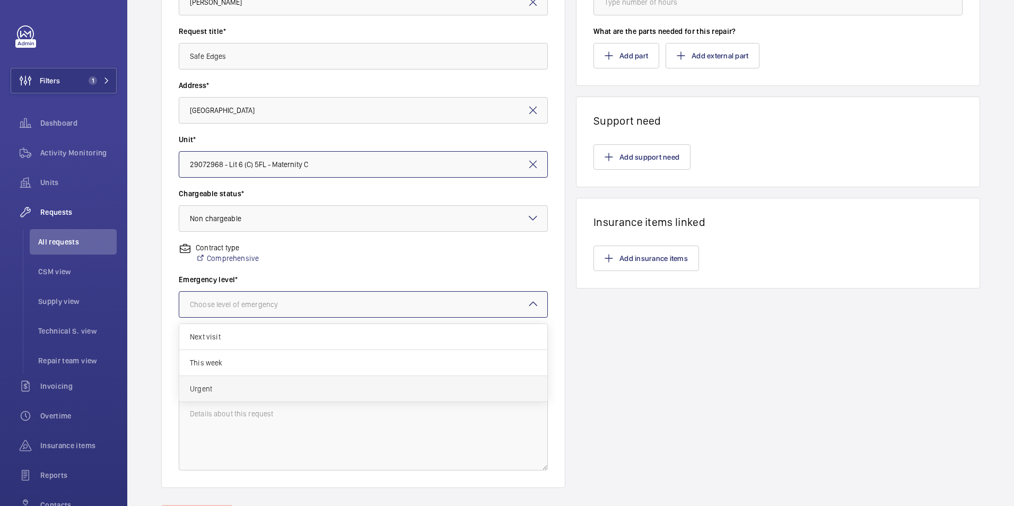
click at [222, 394] on span "Urgent" at bounding box center [363, 389] width 347 height 11
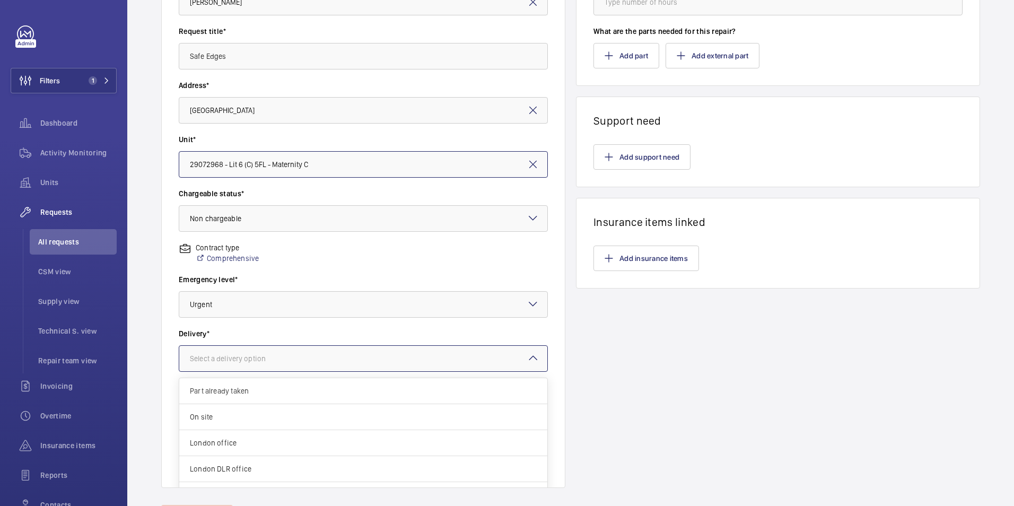
click at [295, 359] on div at bounding box center [363, 358] width 368 height 25
click at [273, 416] on span "On site" at bounding box center [363, 417] width 347 height 11
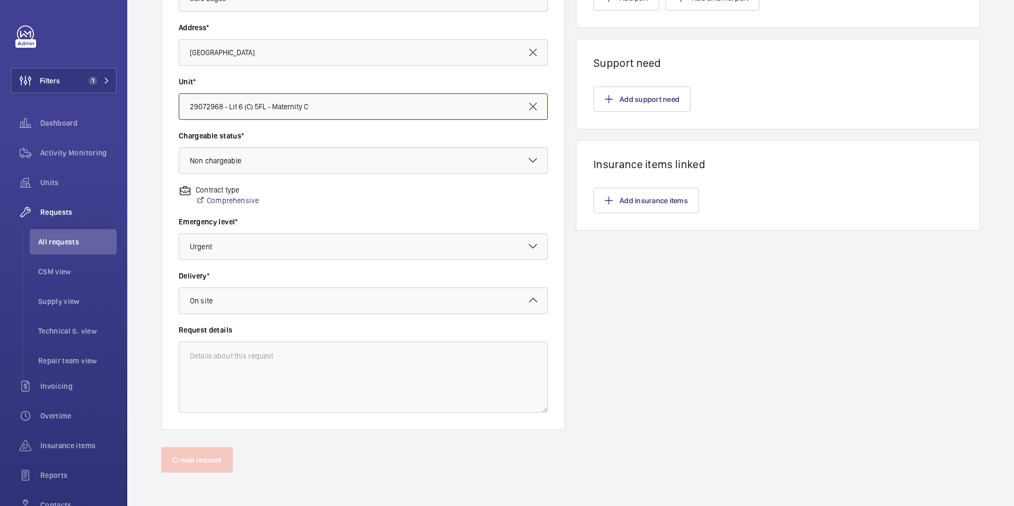
scroll to position [217, 0]
click at [293, 363] on textarea at bounding box center [363, 376] width 369 height 71
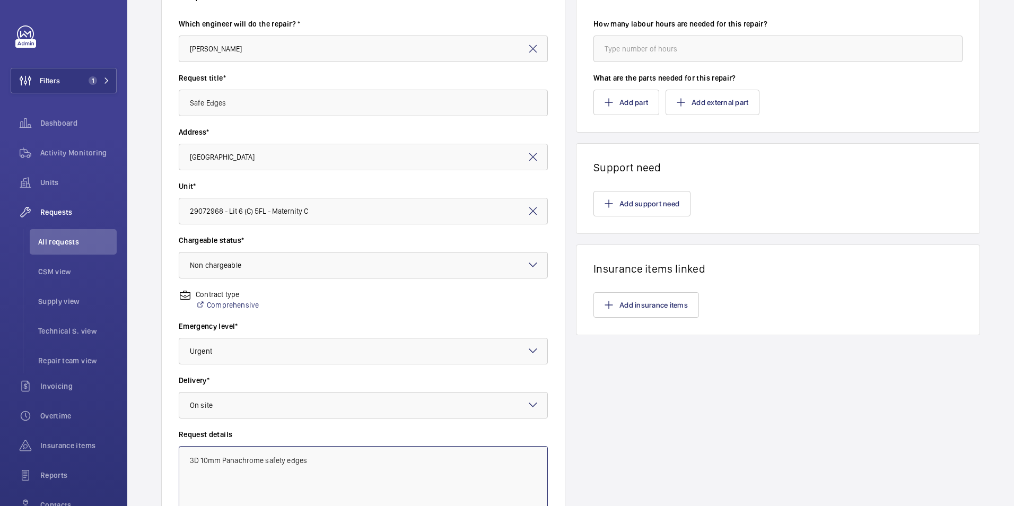
scroll to position [0, 0]
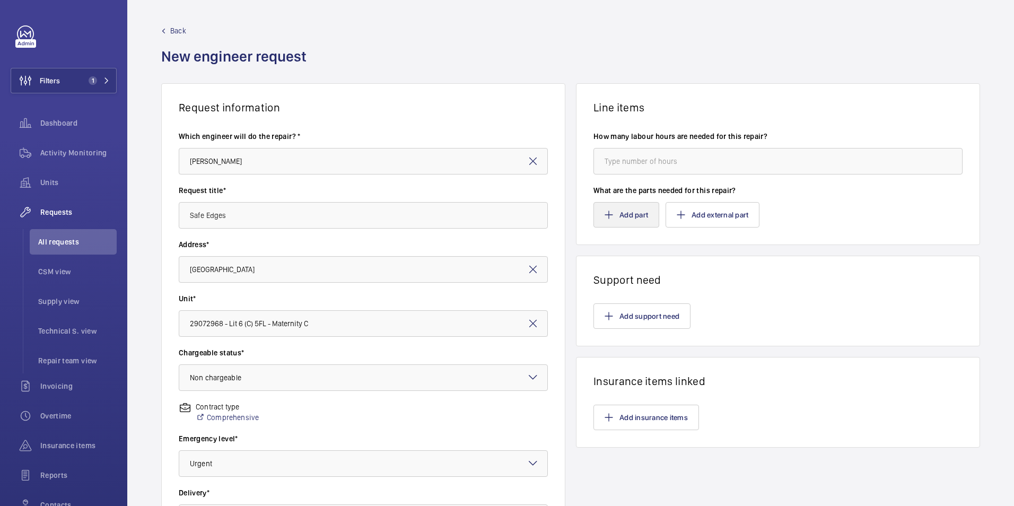
type textarea "3D 10mm Panachrome safety edges"
click at [626, 218] on button "Add part" at bounding box center [627, 214] width 66 height 25
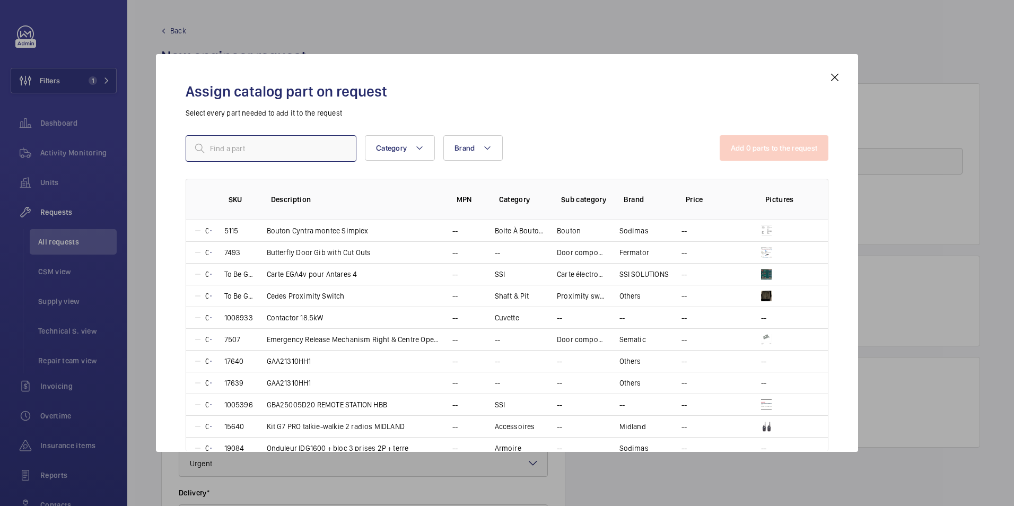
click at [277, 144] on input "text" at bounding box center [271, 148] width 171 height 27
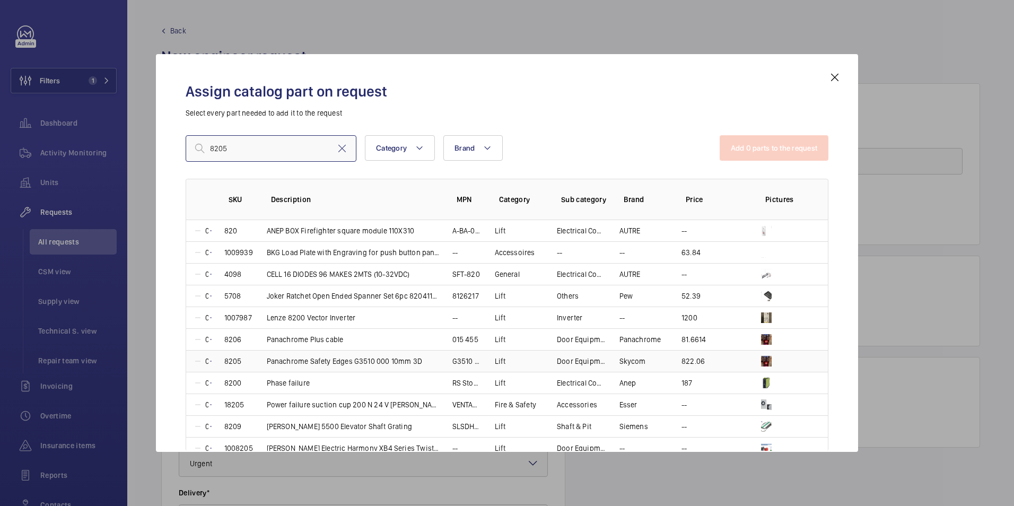
type input "8205"
click at [748, 362] on td at bounding box center [788, 361] width 80 height 22
click at [718, 362] on td "822.06" at bounding box center [709, 361] width 80 height 22
click at [736, 355] on td "822.06" at bounding box center [709, 361] width 80 height 22
click at [759, 153] on button "Add 1 parts to the request" at bounding box center [775, 147] width 108 height 25
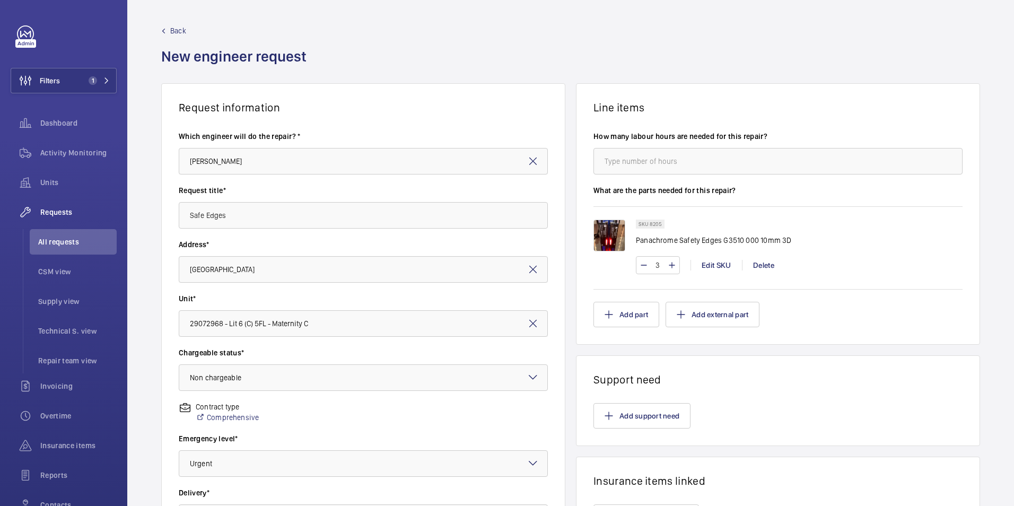
scroll to position [212, 0]
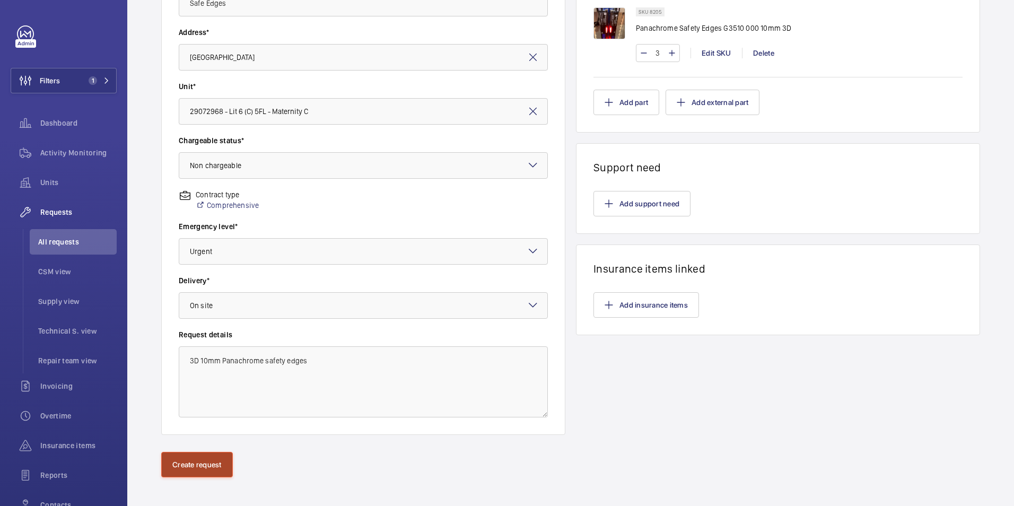
click at [196, 471] on button "Create request" at bounding box center [197, 464] width 72 height 25
click at [198, 463] on wm-front-async-data-loader "Back New engineer request Request information Which engineer will do the repair…" at bounding box center [570, 150] width 887 height 724
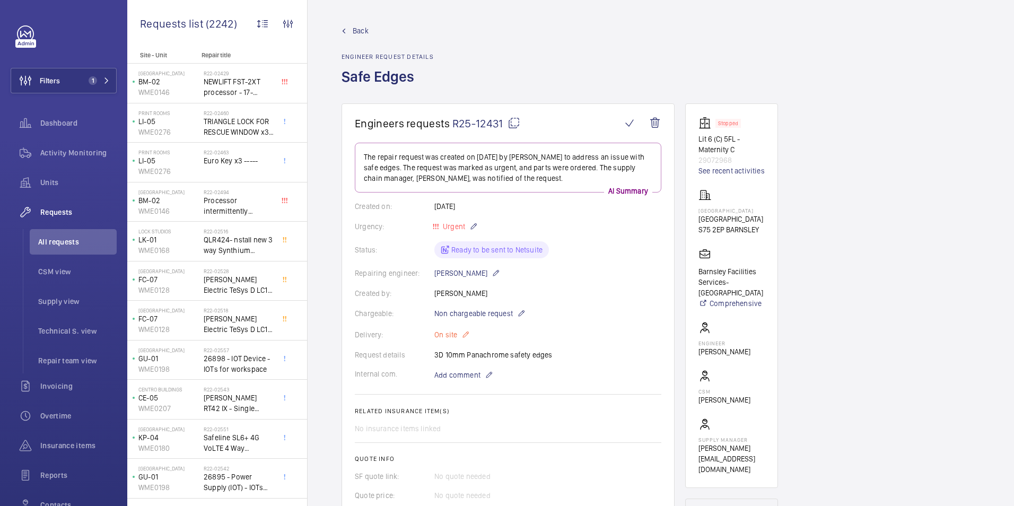
click at [468, 334] on mat-icon at bounding box center [466, 334] width 8 height 13
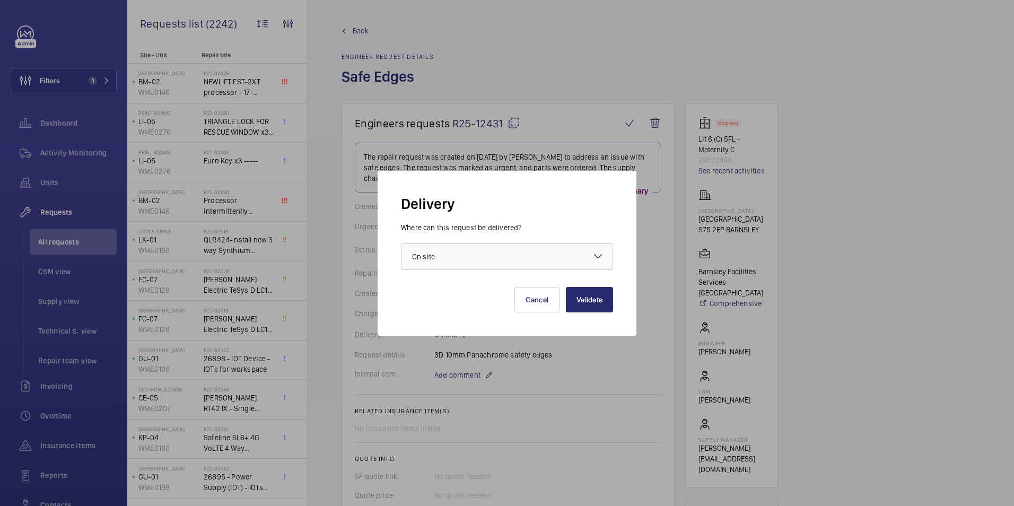
click at [562, 262] on div at bounding box center [507, 256] width 211 height 25
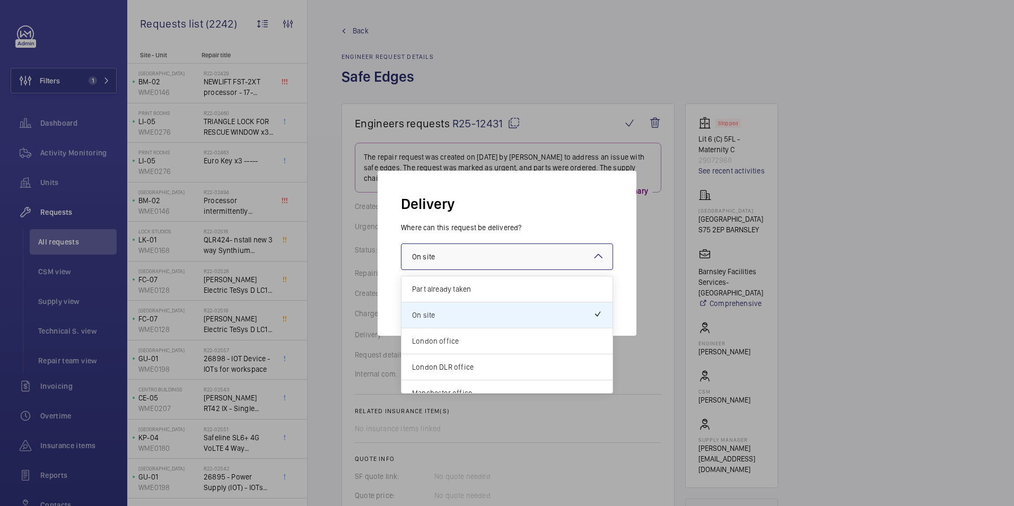
click at [462, 337] on span "London office" at bounding box center [507, 341] width 190 height 11
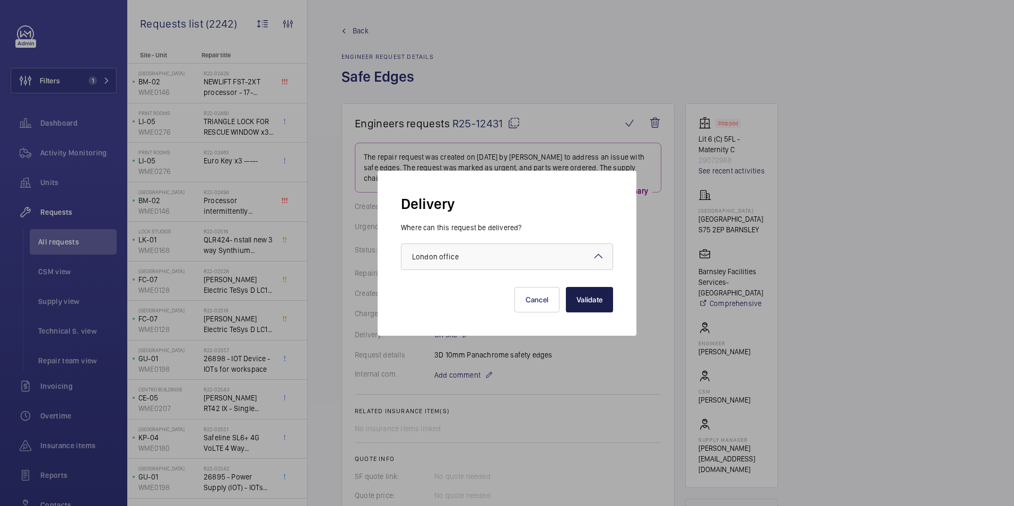
click at [590, 299] on button "Validate" at bounding box center [589, 299] width 47 height 25
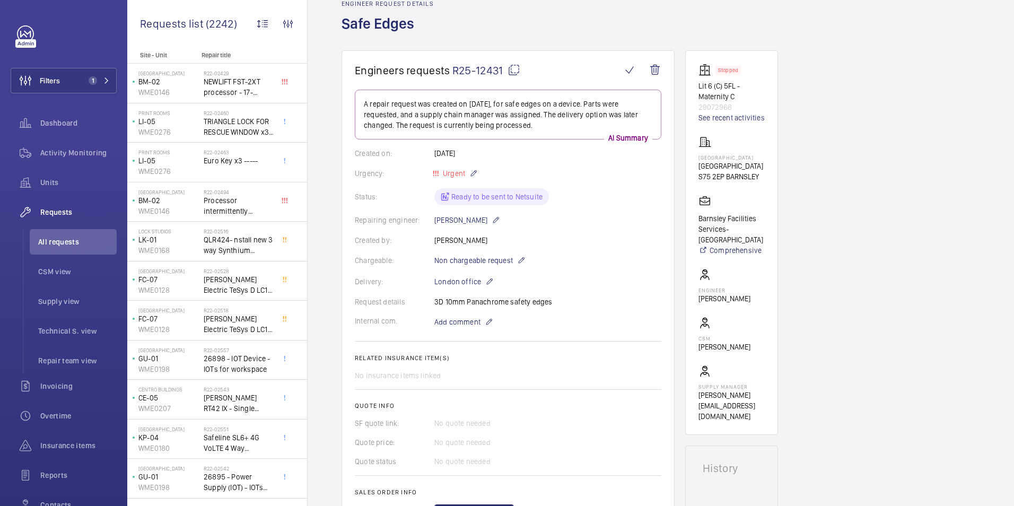
scroll to position [477, 0]
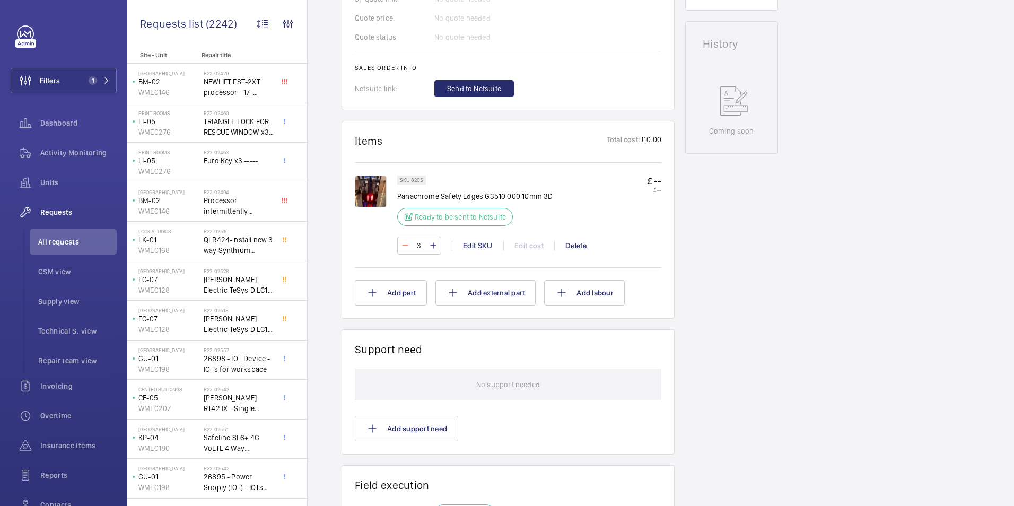
click at [405, 250] on mat-icon at bounding box center [405, 245] width 8 height 13
type input "1"
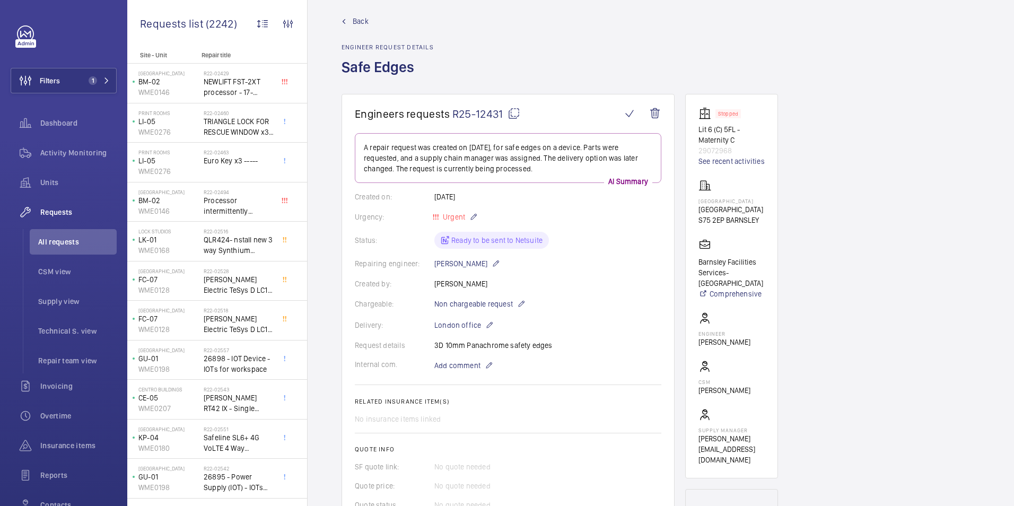
scroll to position [0, 0]
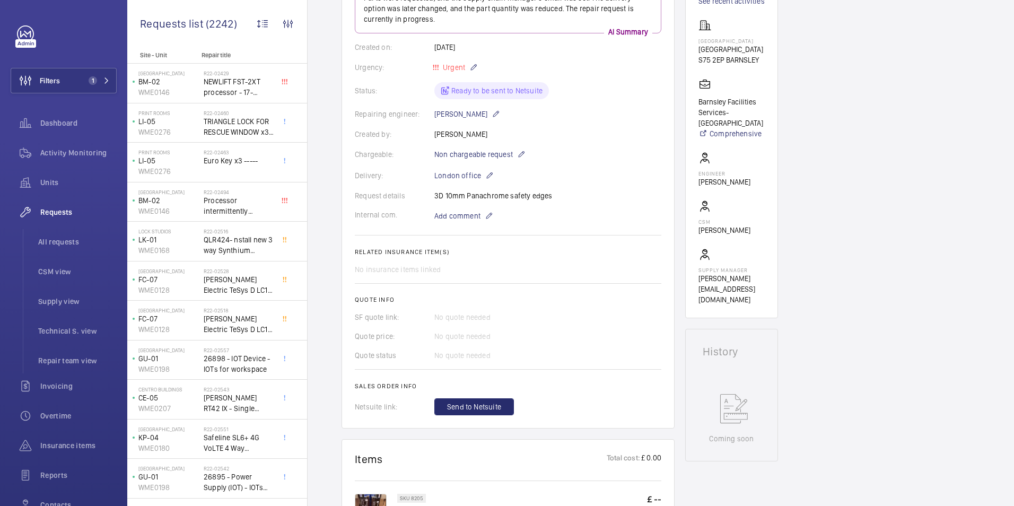
scroll to position [159, 0]
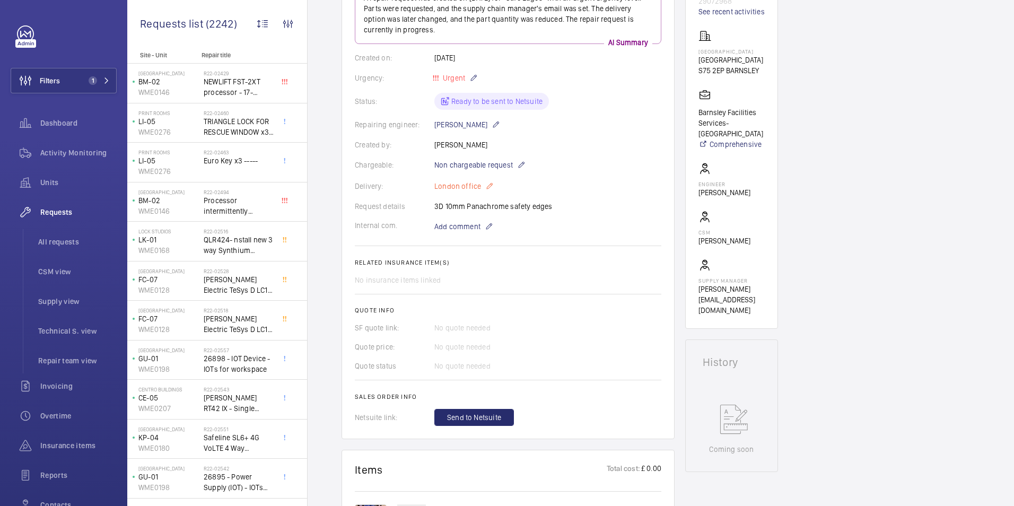
click at [485, 183] on mat-icon at bounding box center [489, 186] width 8 height 13
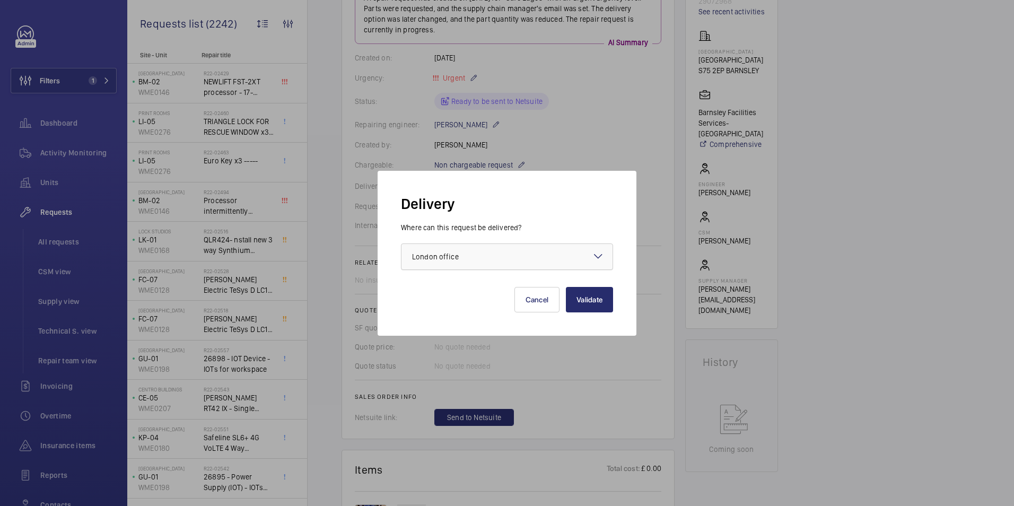
click at [593, 247] on div at bounding box center [507, 256] width 211 height 25
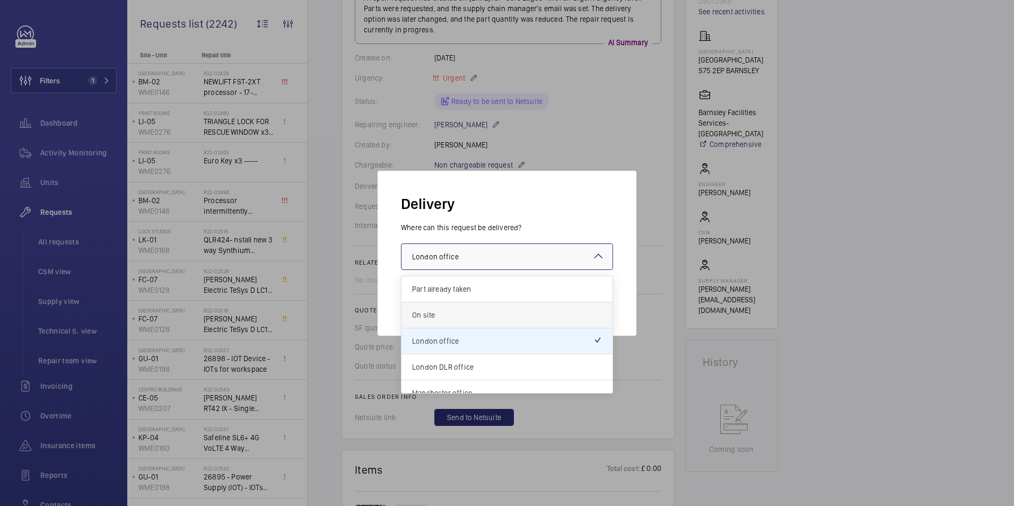
click at [485, 312] on span "On site" at bounding box center [507, 315] width 190 height 11
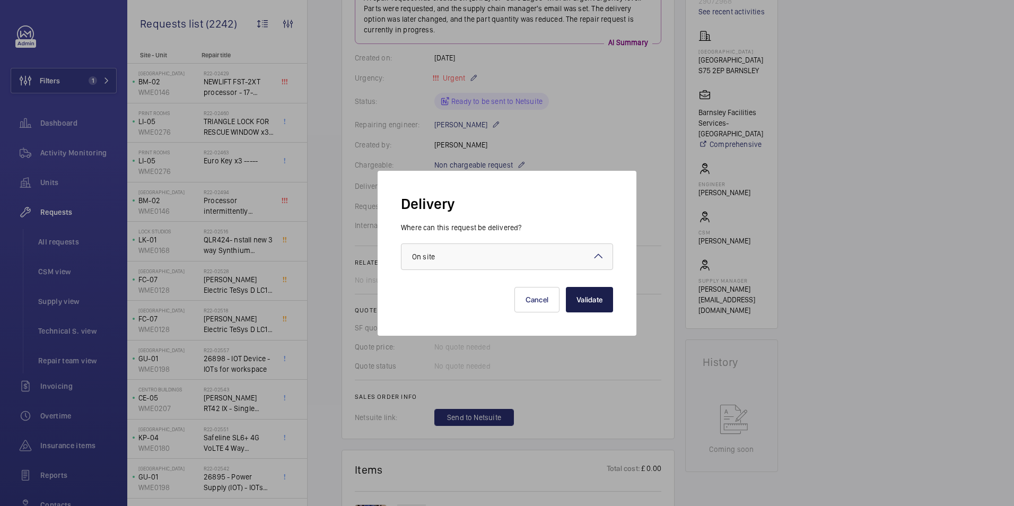
click at [594, 303] on button "Validate" at bounding box center [589, 299] width 47 height 25
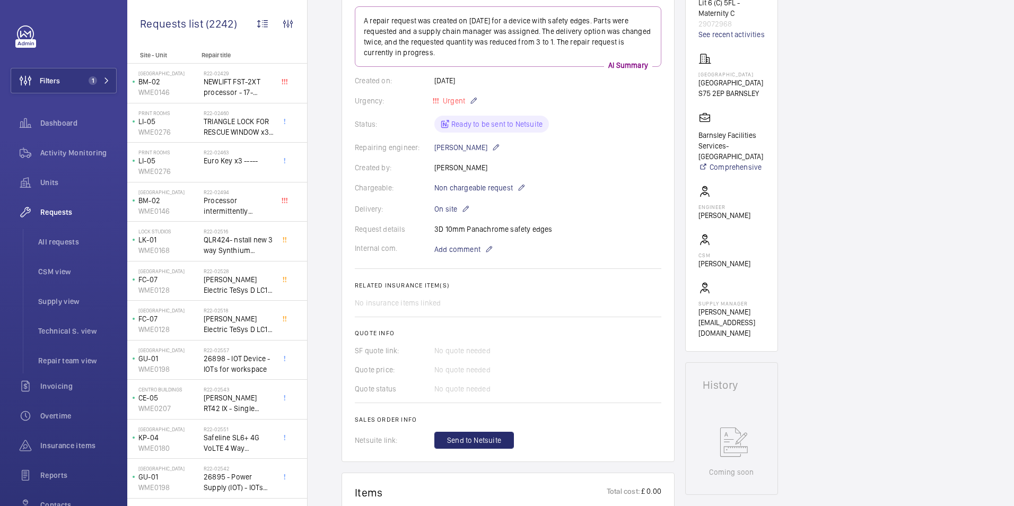
scroll to position [0, 0]
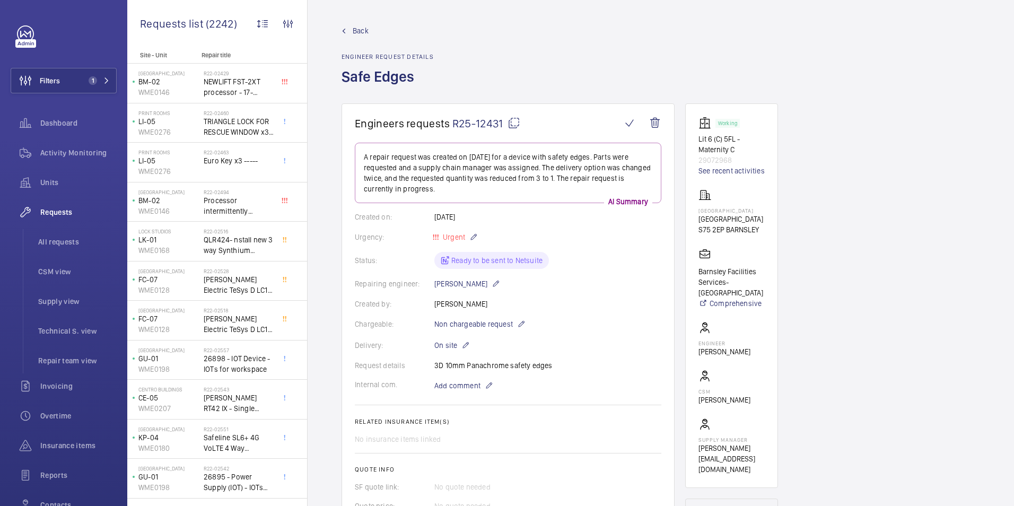
click at [357, 32] on span "Back" at bounding box center [361, 30] width 16 height 11
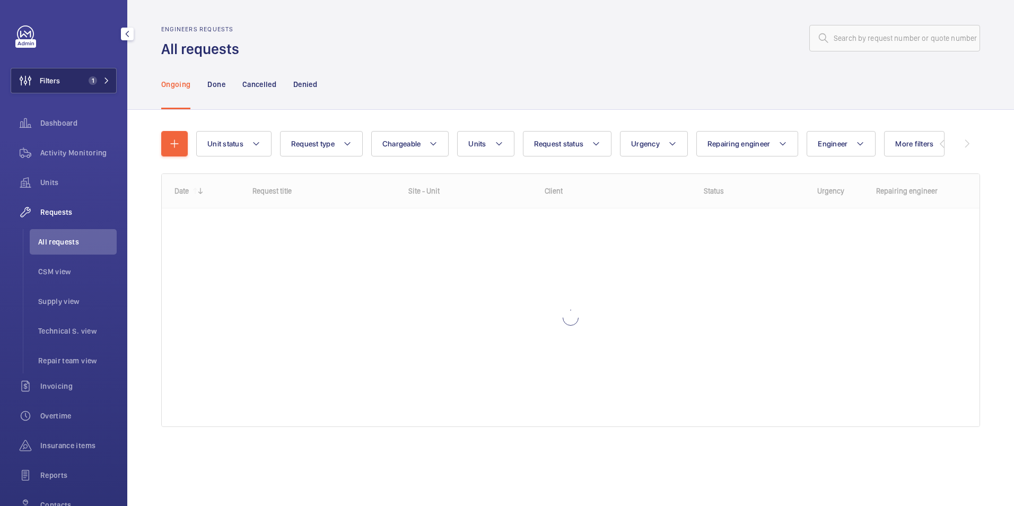
click at [80, 85] on button "Filters 1" at bounding box center [64, 80] width 106 height 25
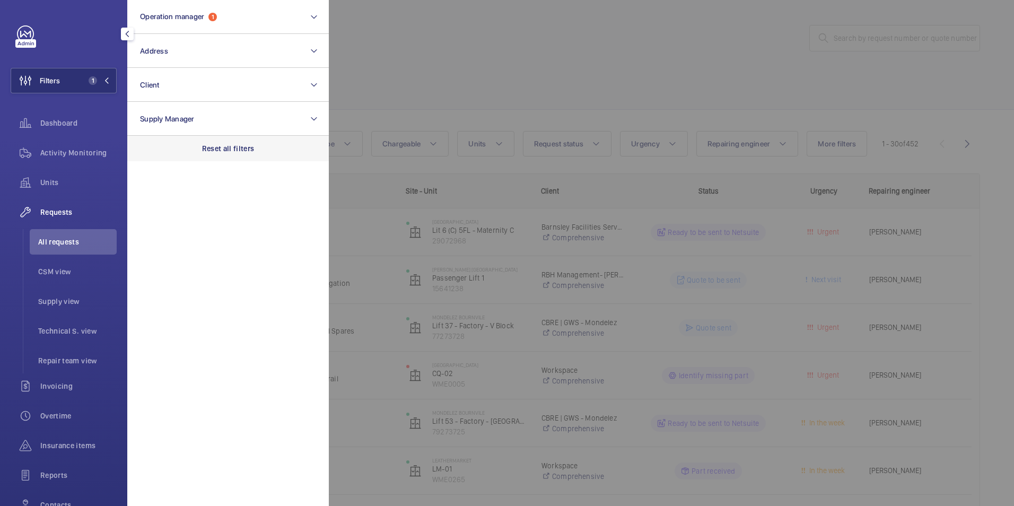
click at [233, 152] on p "Reset all filters" at bounding box center [228, 148] width 53 height 11
click at [455, 72] on div at bounding box center [836, 253] width 1014 height 506
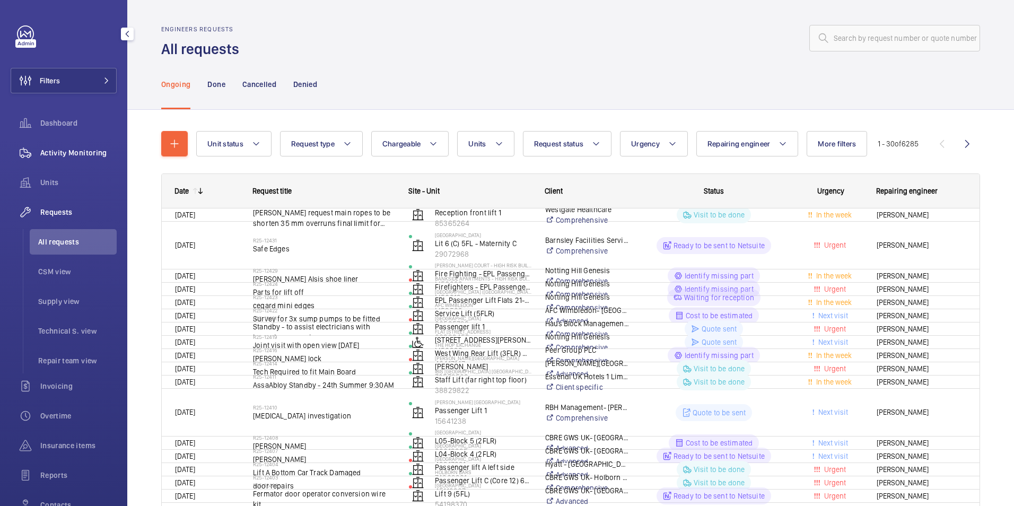
click at [87, 149] on span "Activity Monitoring" at bounding box center [78, 152] width 76 height 11
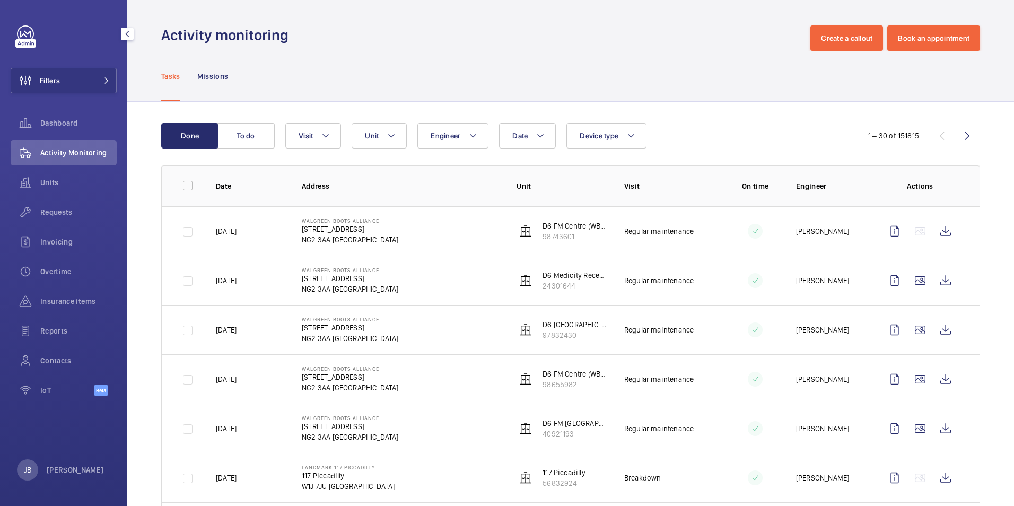
click at [63, 150] on span "Activity Monitoring" at bounding box center [78, 152] width 76 height 11
click at [58, 180] on span "Units" at bounding box center [78, 182] width 76 height 11
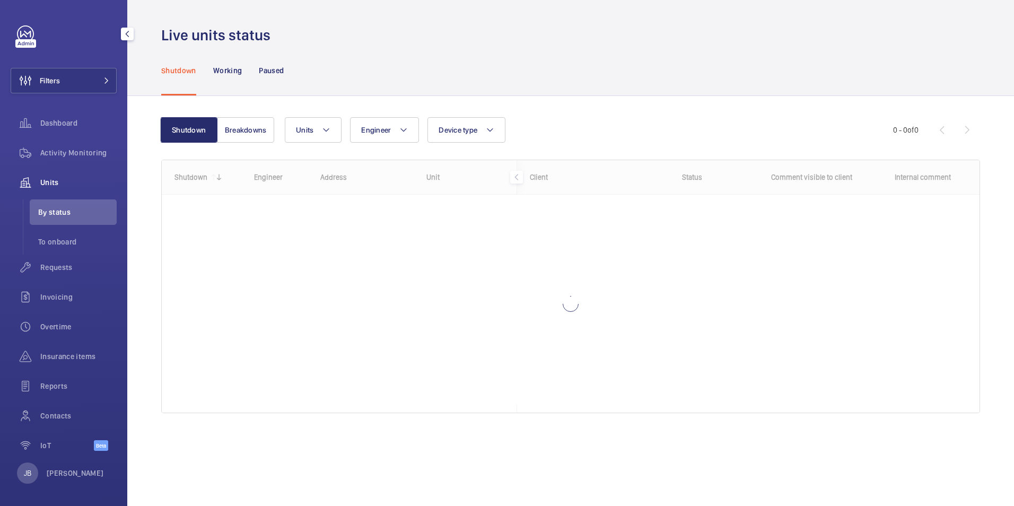
click at [334, 64] on div "Shutdown Working Paused" at bounding box center [570, 70] width 819 height 50
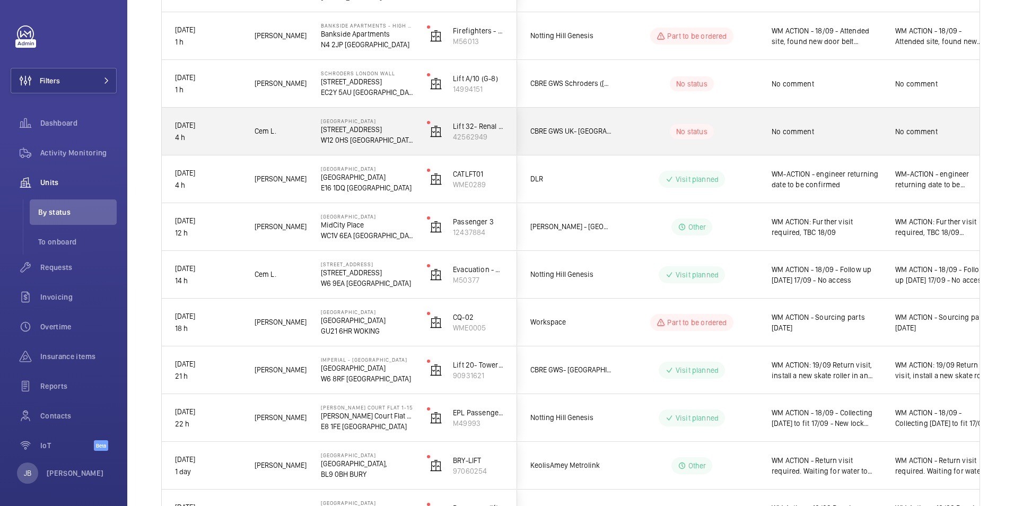
scroll to position [265, 0]
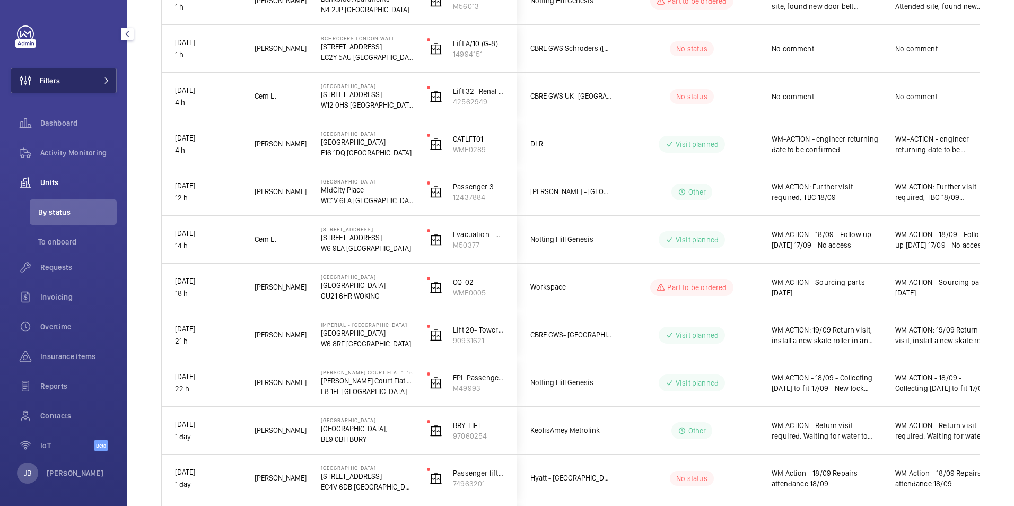
click at [60, 85] on span "Filters" at bounding box center [50, 80] width 20 height 11
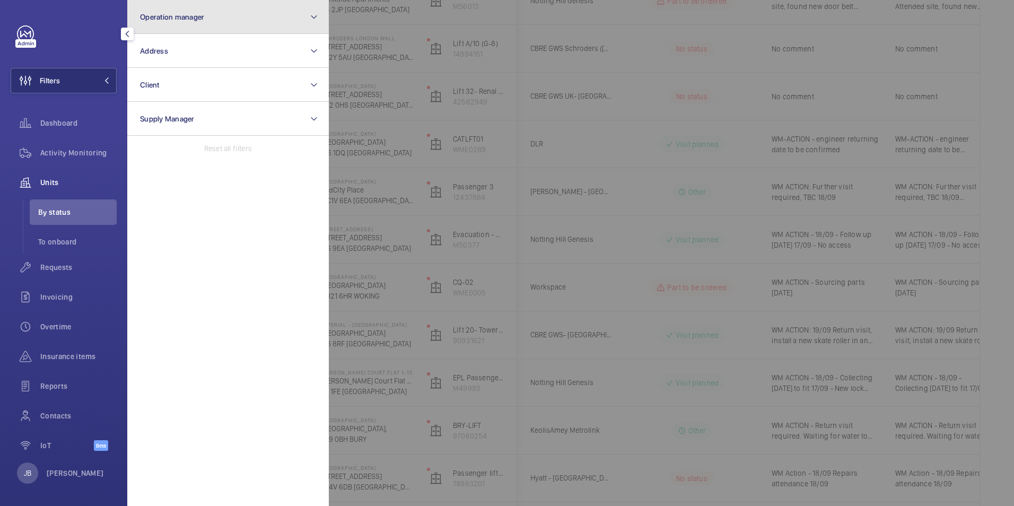
click at [224, 11] on button "Operation manager" at bounding box center [228, 17] width 202 height 34
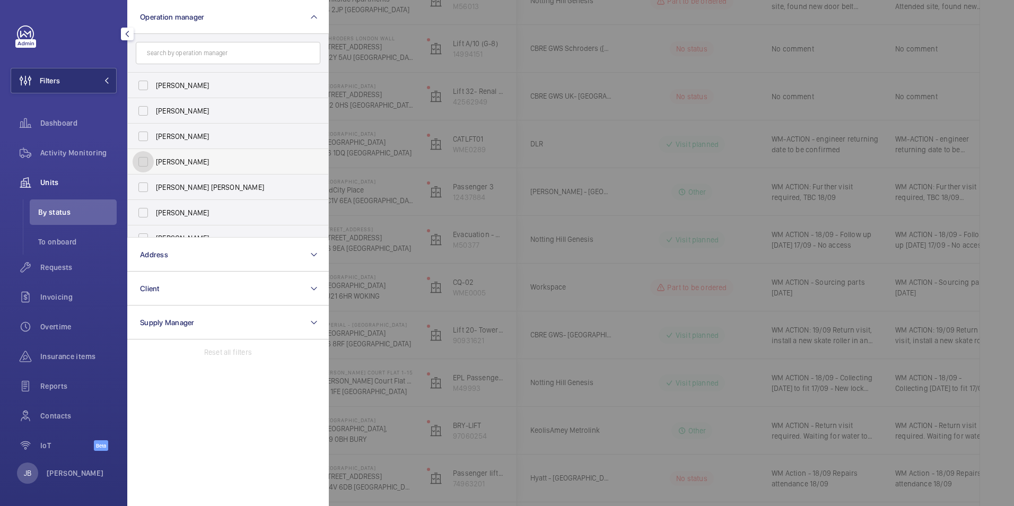
click at [139, 160] on input "[PERSON_NAME]" at bounding box center [143, 161] width 21 height 21
checkbox input "true"
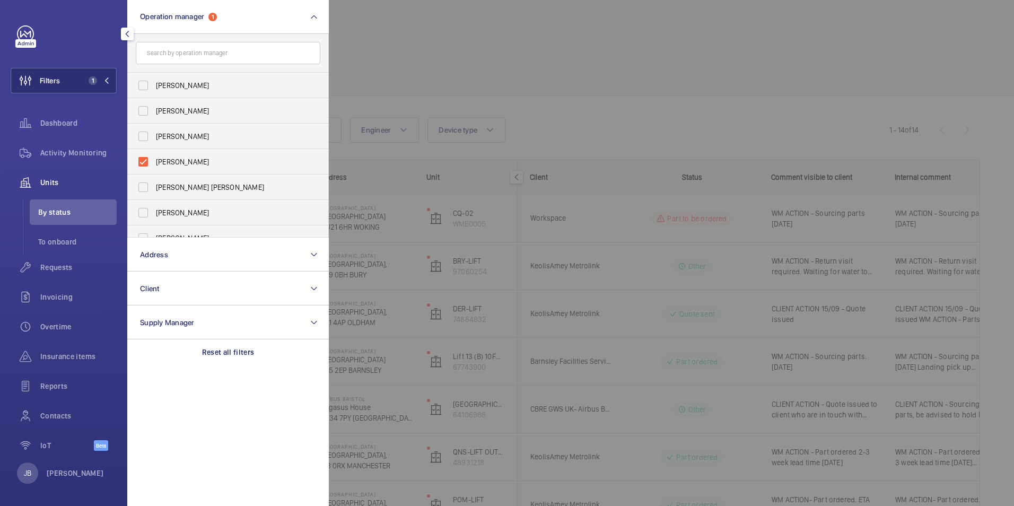
click at [385, 33] on div at bounding box center [836, 253] width 1014 height 506
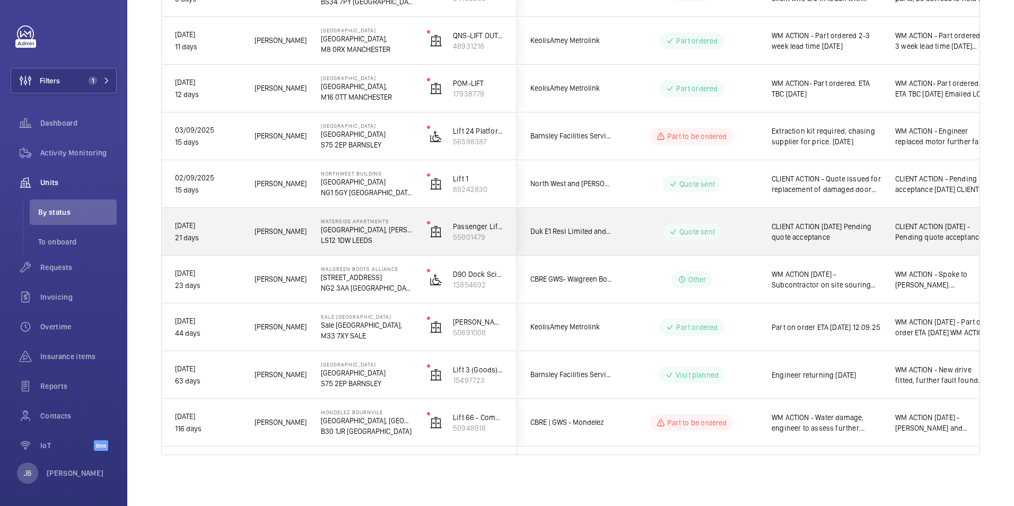
scroll to position [45, 0]
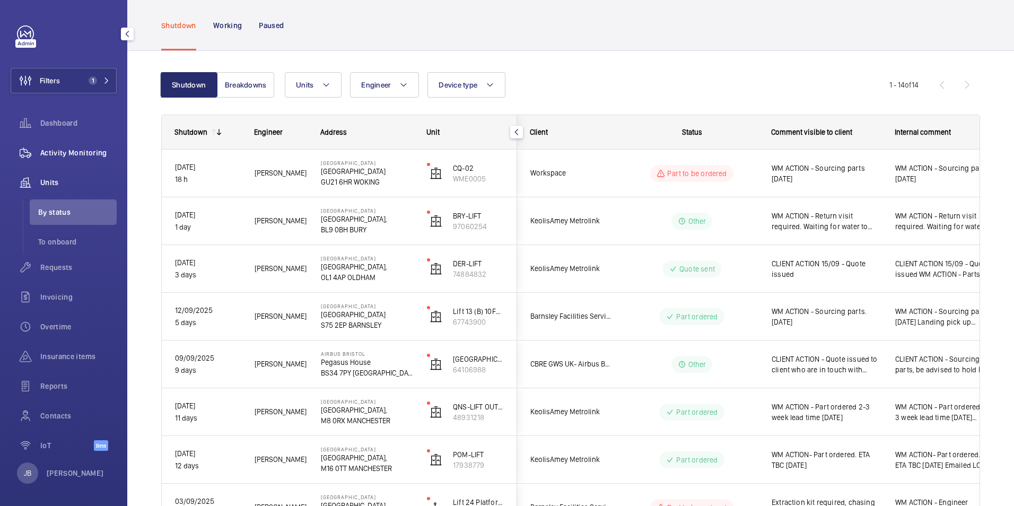
click at [60, 158] on span "Activity Monitoring" at bounding box center [78, 152] width 76 height 11
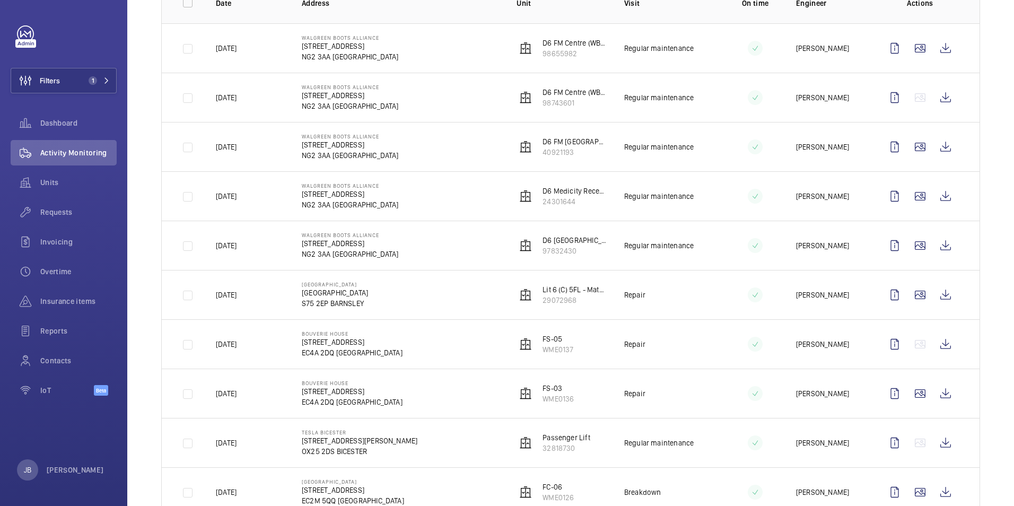
scroll to position [212, 0]
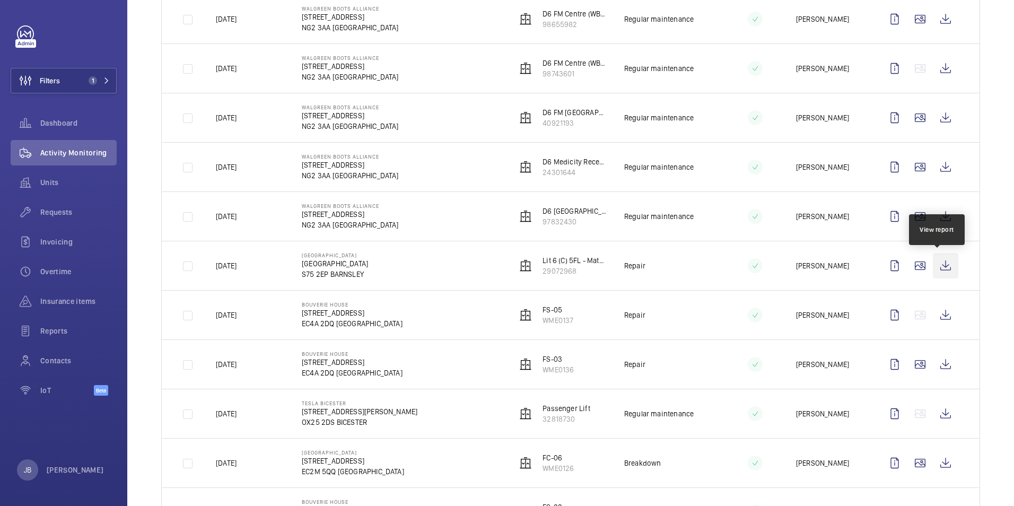
click at [941, 269] on wm-front-icon-button at bounding box center [945, 265] width 25 height 25
click at [60, 214] on span "Requests" at bounding box center [78, 212] width 76 height 11
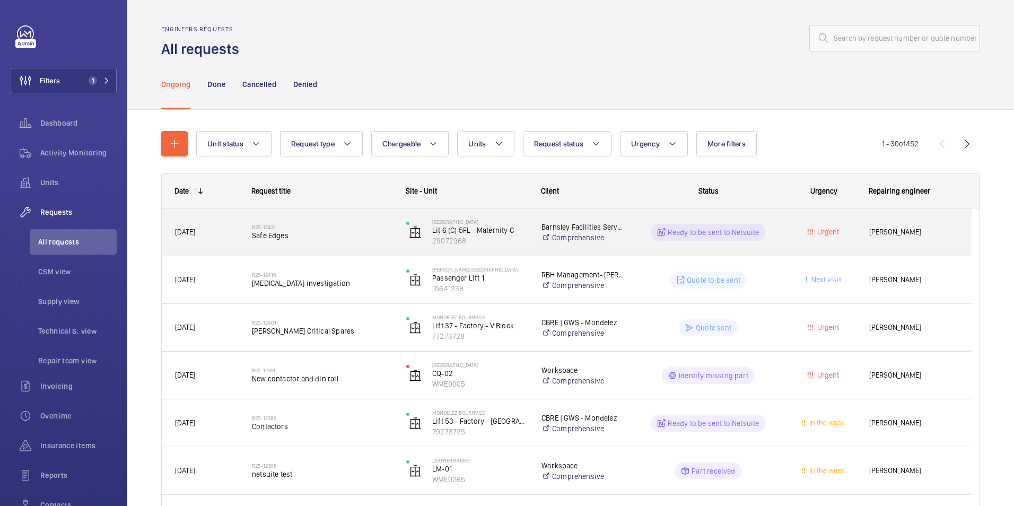
click at [775, 237] on wm-front-pills-cell "Ready to be sent to Netsuite" at bounding box center [708, 232] width 141 height 17
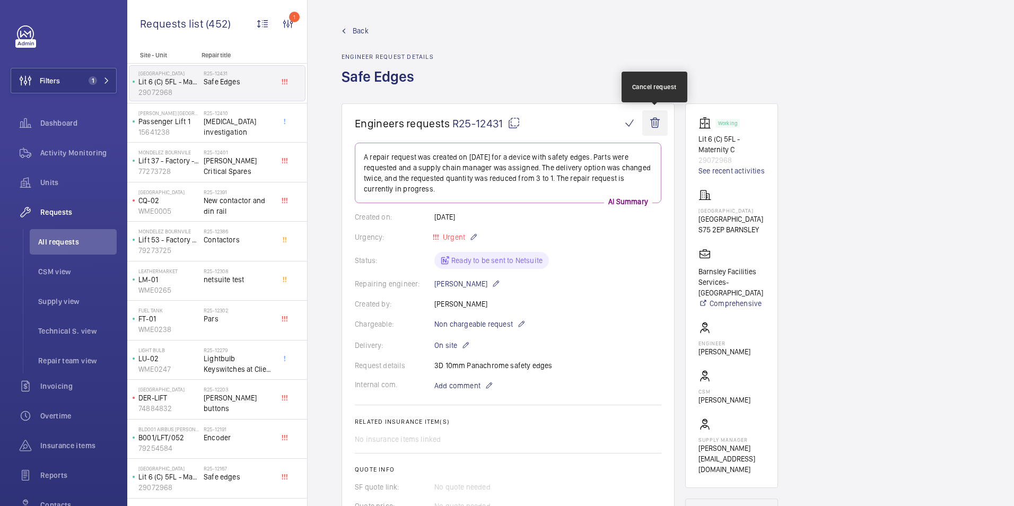
click at [655, 123] on wm-front-icon-button at bounding box center [654, 122] width 25 height 25
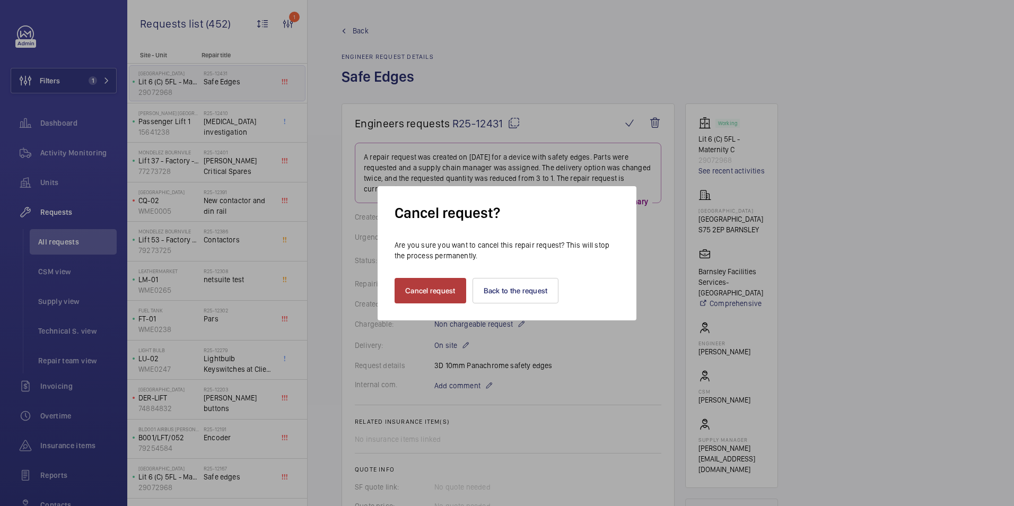
click at [431, 288] on button "Cancel request" at bounding box center [431, 290] width 72 height 25
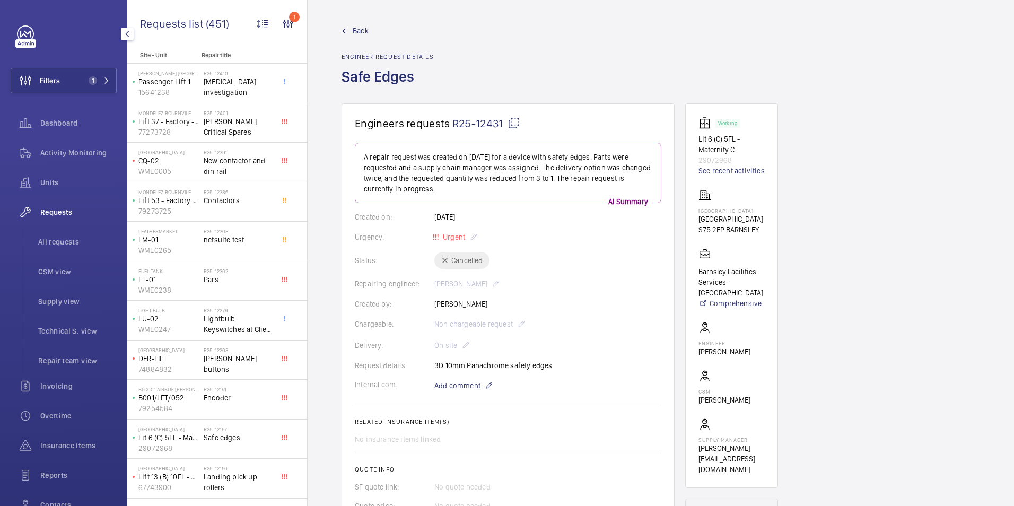
click at [55, 219] on div "Requests" at bounding box center [64, 211] width 106 height 25
click at [55, 212] on span "Requests" at bounding box center [78, 212] width 76 height 11
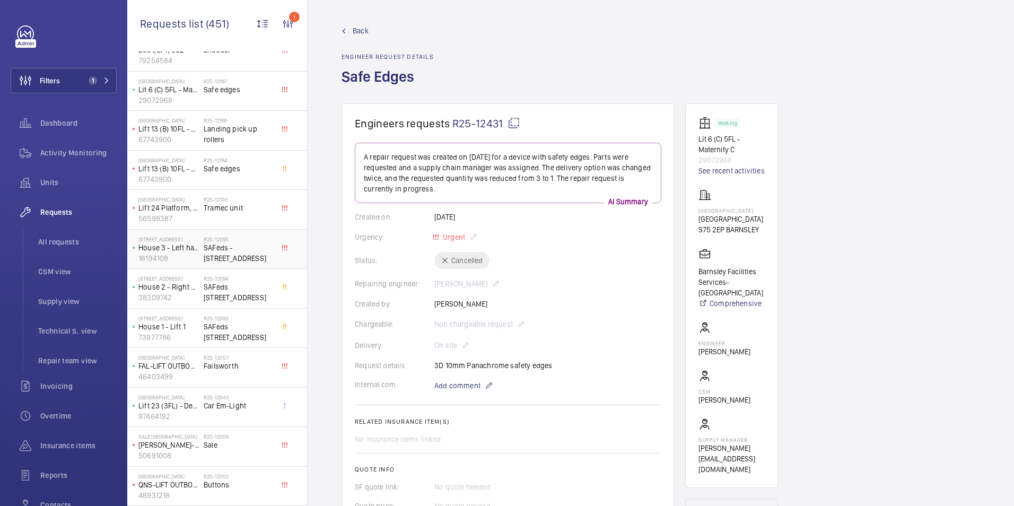
scroll to position [387, 0]
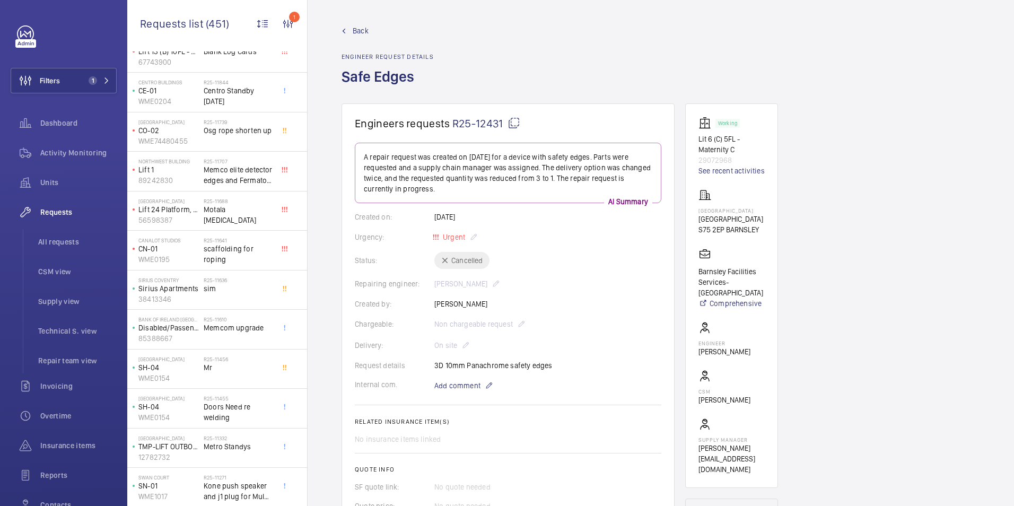
scroll to position [1138, 0]
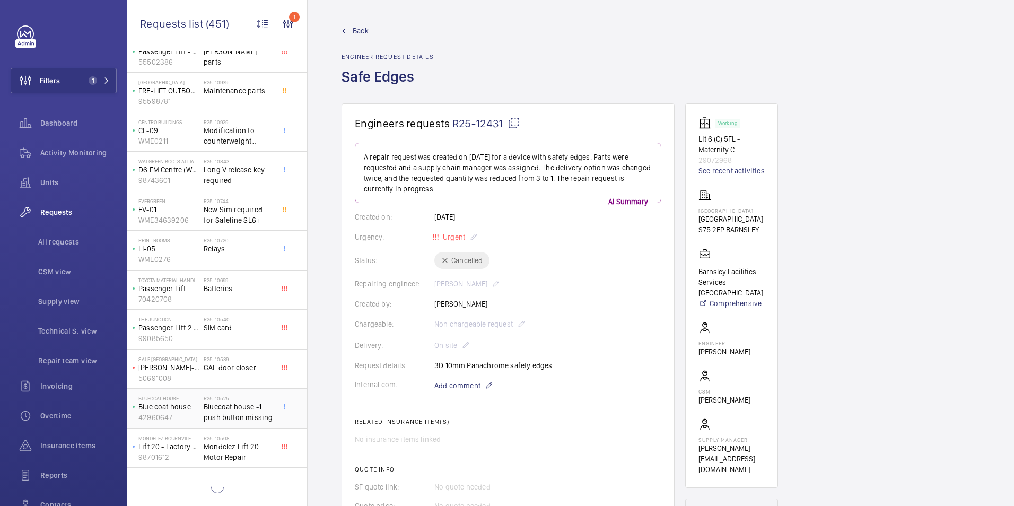
scroll to position [1967, 0]
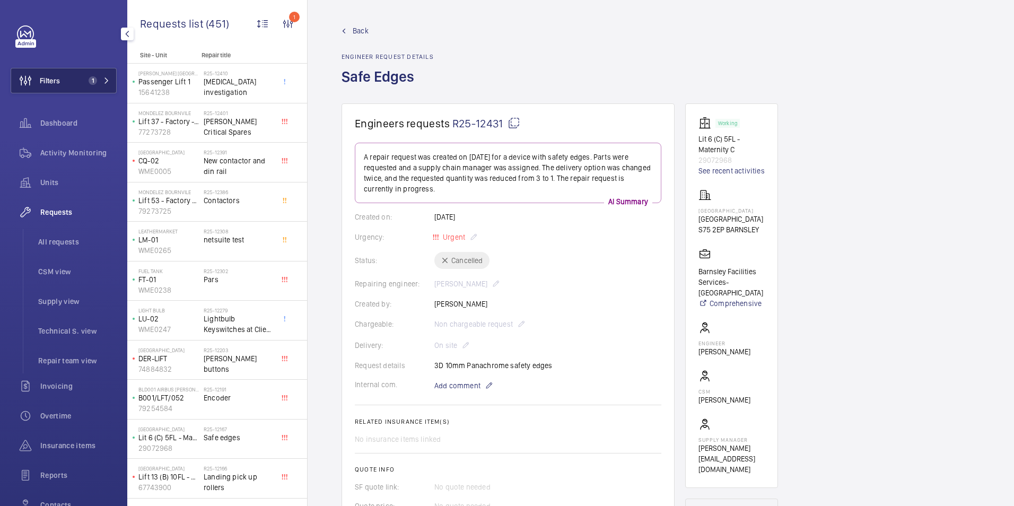
click at [57, 85] on span "Filters" at bounding box center [35, 80] width 49 height 25
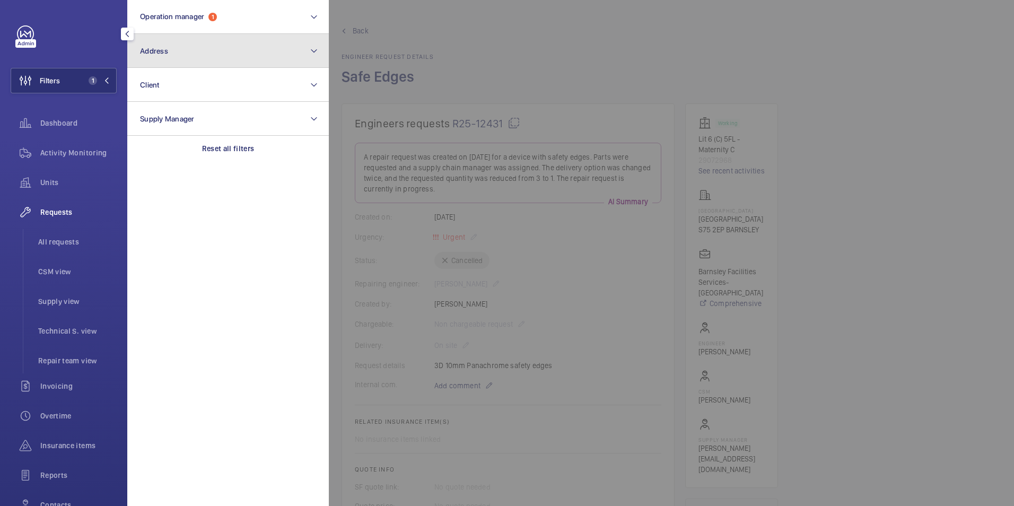
click at [178, 57] on button "Address" at bounding box center [228, 51] width 202 height 34
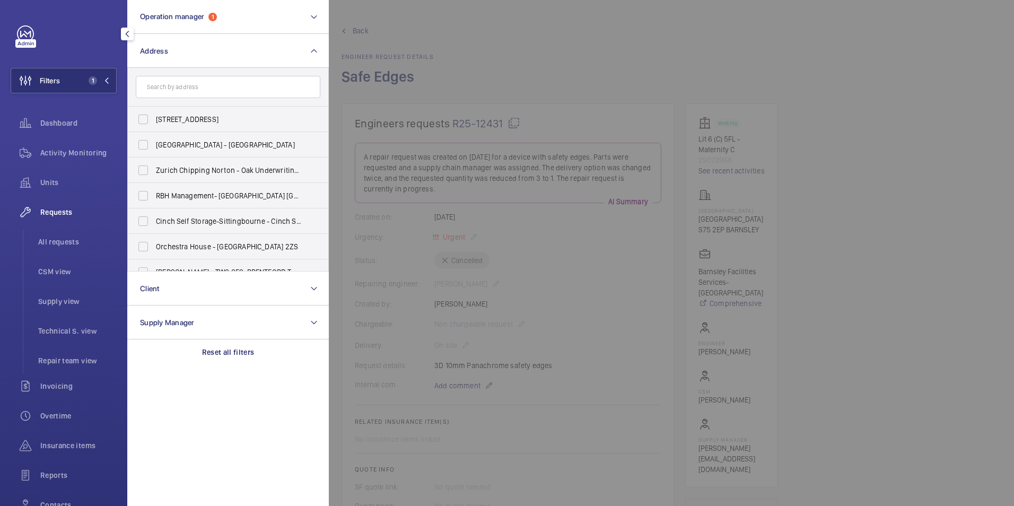
click at [538, 91] on div at bounding box center [836, 253] width 1014 height 506
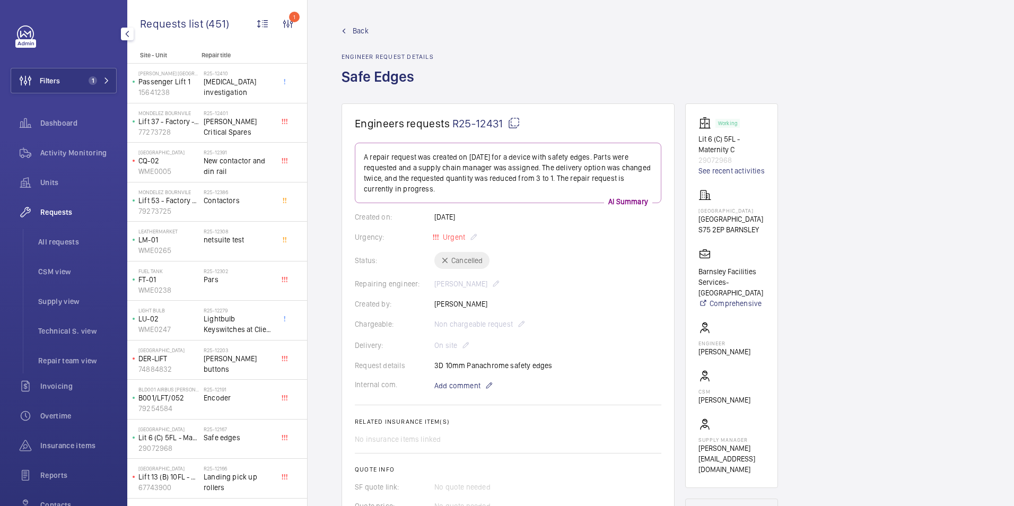
click at [355, 30] on span "Back" at bounding box center [361, 30] width 16 height 11
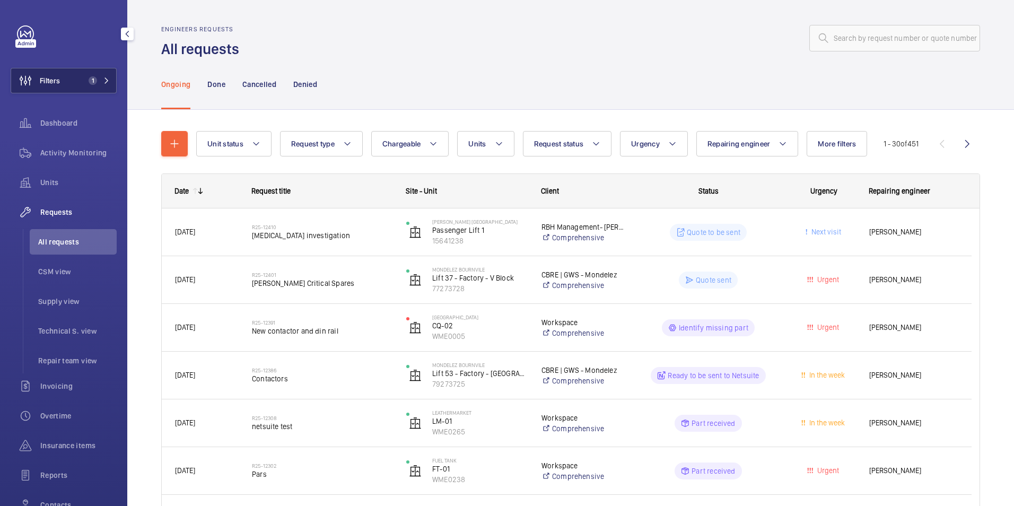
click at [69, 80] on button "Filters 1" at bounding box center [64, 80] width 106 height 25
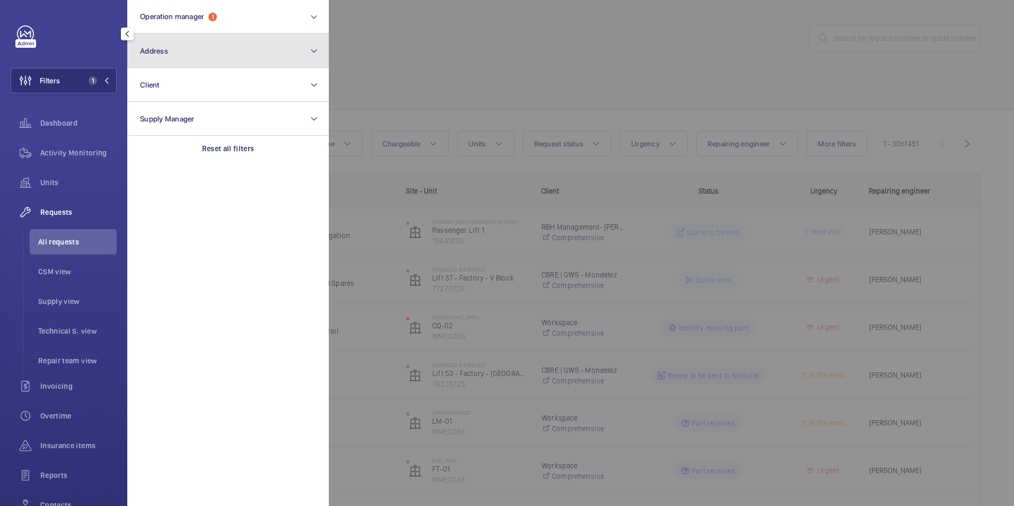
click at [233, 60] on button "Address" at bounding box center [228, 51] width 202 height 34
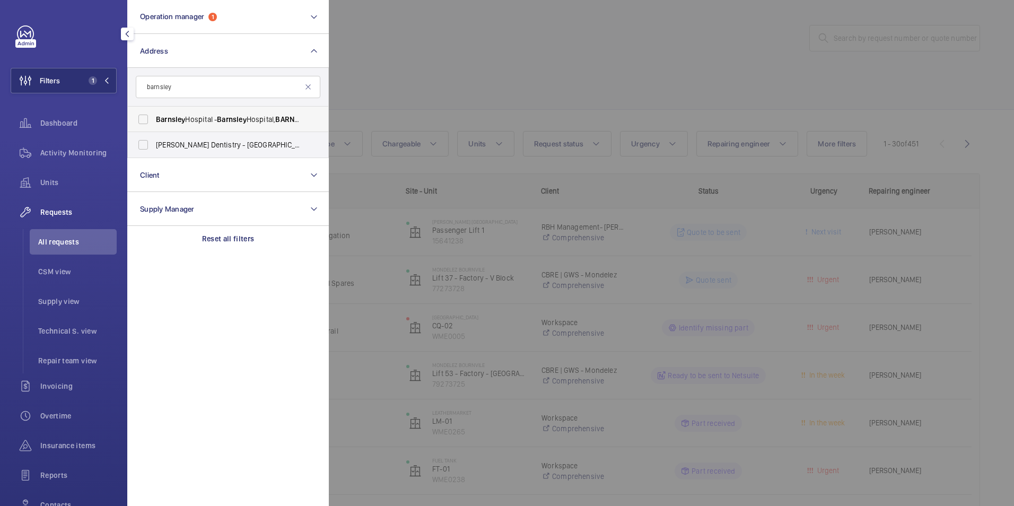
type input "barnsley"
click at [208, 116] on span "Barnsley Hospital - Barnsley Hospital, BARNSLEY S75 2EP" at bounding box center [229, 119] width 146 height 11
click at [154, 116] on input "Barnsley Hospital - Barnsley Hospital, BARNSLEY S75 2EP" at bounding box center [143, 119] width 21 height 21
checkbox input "true"
click at [458, 68] on div at bounding box center [836, 253] width 1014 height 506
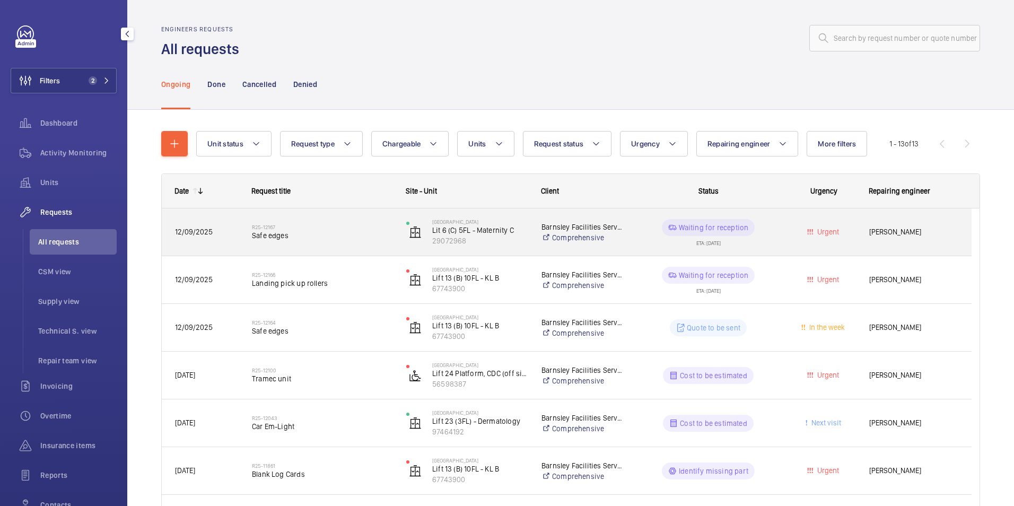
click at [789, 239] on div "Urgent" at bounding box center [818, 231] width 76 height 33
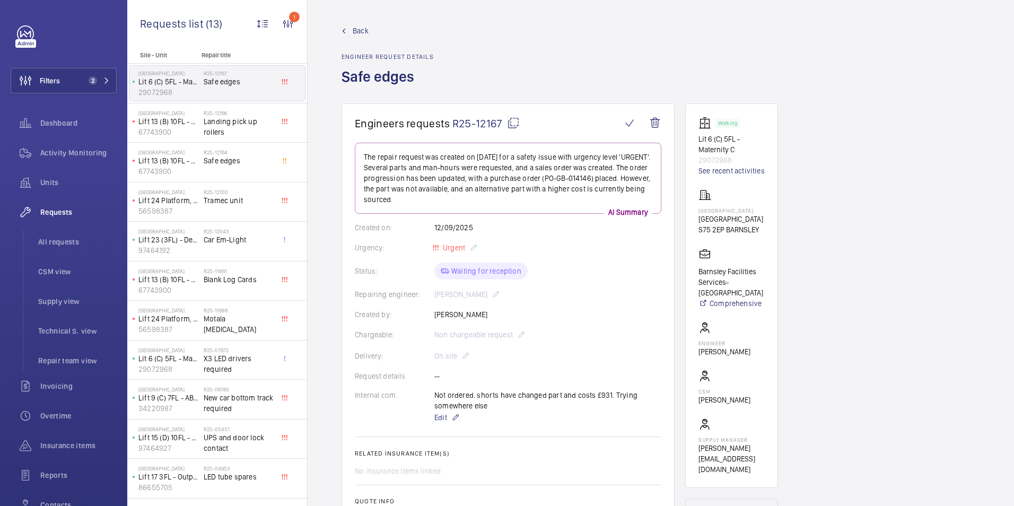
click at [368, 34] on span "Back" at bounding box center [361, 30] width 16 height 11
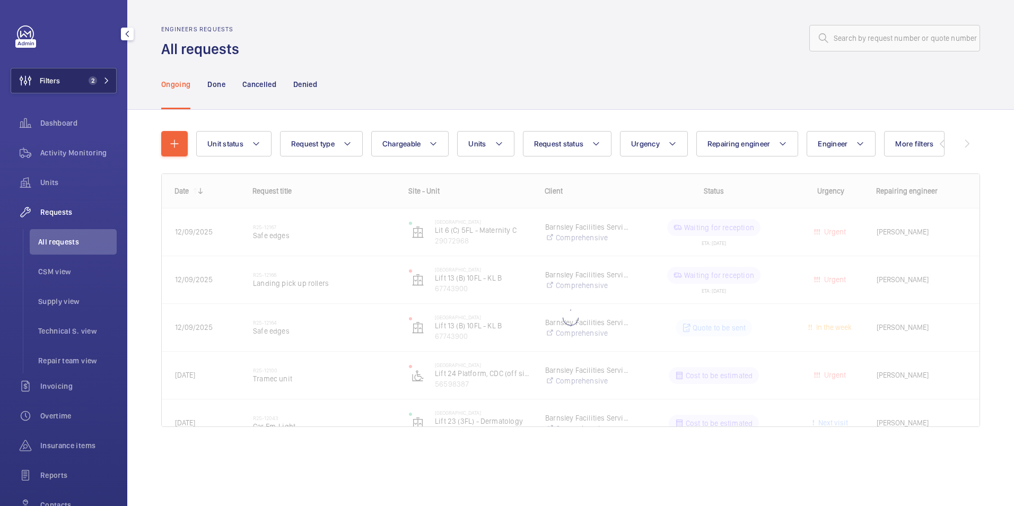
drag, startPoint x: 48, startPoint y: 80, endPoint x: 76, endPoint y: 75, distance: 28.5
click at [48, 80] on span "Filters" at bounding box center [50, 80] width 20 height 11
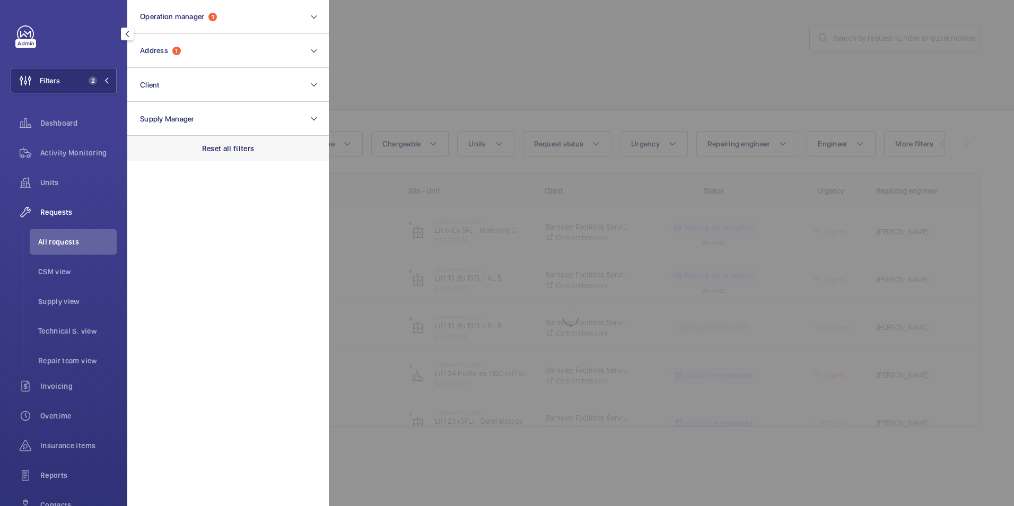
click at [258, 146] on div "Reset all filters" at bounding box center [228, 148] width 202 height 25
click at [454, 41] on div at bounding box center [836, 253] width 1014 height 506
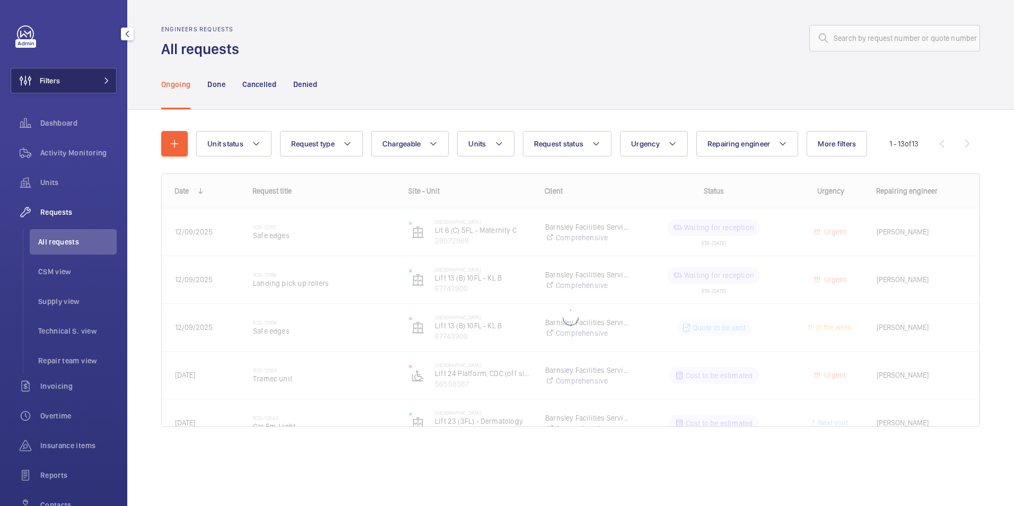
click at [99, 91] on button "Filters" at bounding box center [64, 80] width 106 height 25
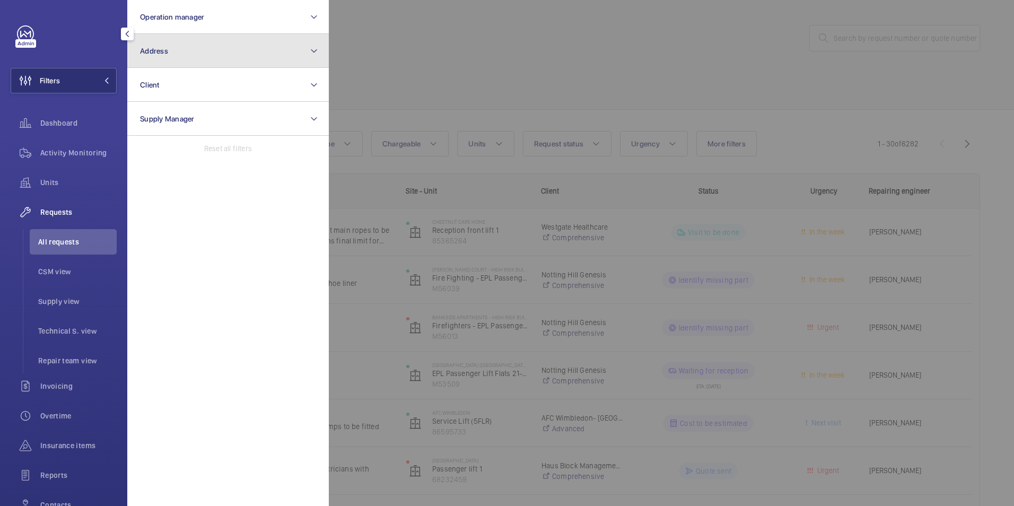
click at [212, 59] on button "Address" at bounding box center [228, 51] width 202 height 34
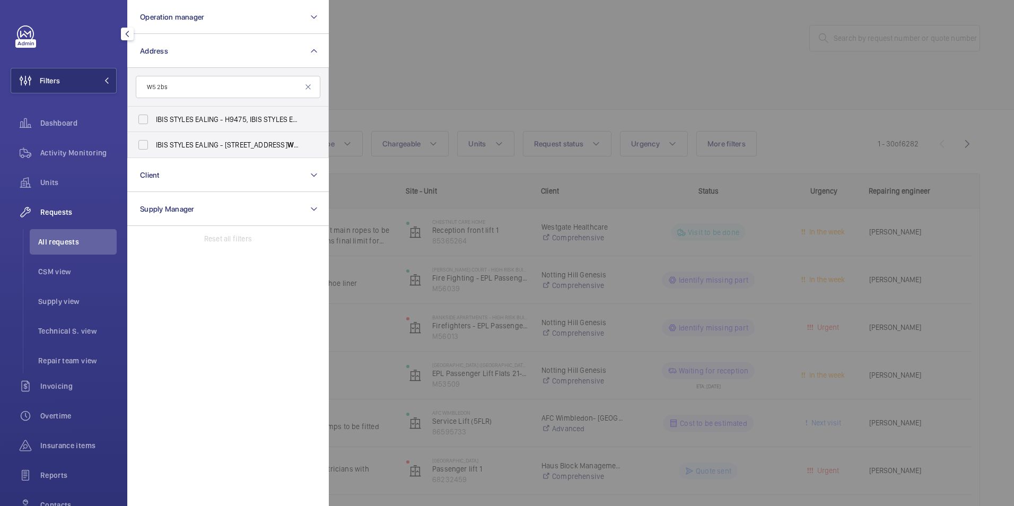
type input "W5 2bs"
click at [144, 119] on input "IBIS STYLES EALING - H9475, IBIS STYLES EALING, 32-38 Uxbridge Rd, LONDON W5 2BS" at bounding box center [143, 119] width 21 height 21
checkbox input "true"
click at [141, 144] on input "IBIS STYLES EALING - 32-38 Uxbridge Rd, LONDON W5 2BS" at bounding box center [143, 144] width 21 height 21
checkbox input "true"
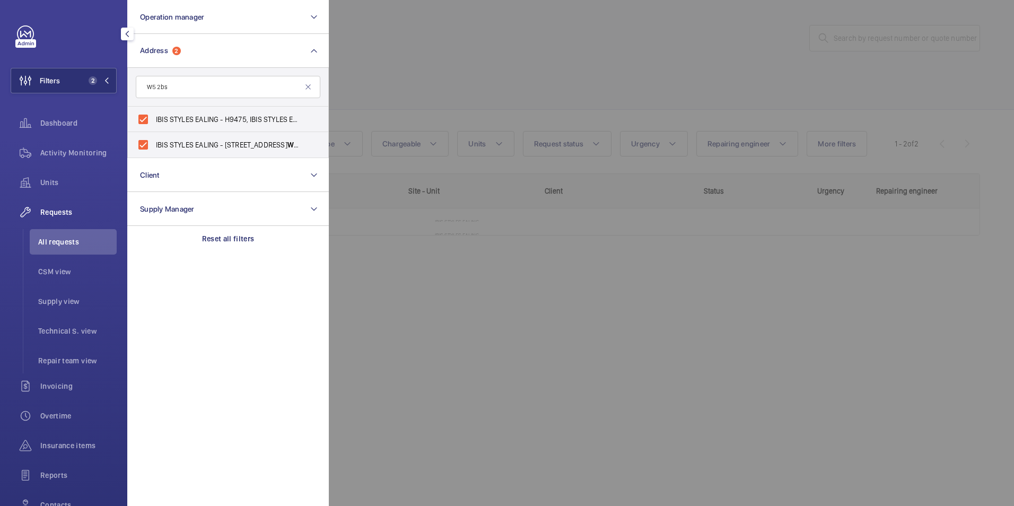
click at [376, 77] on div at bounding box center [836, 253] width 1014 height 506
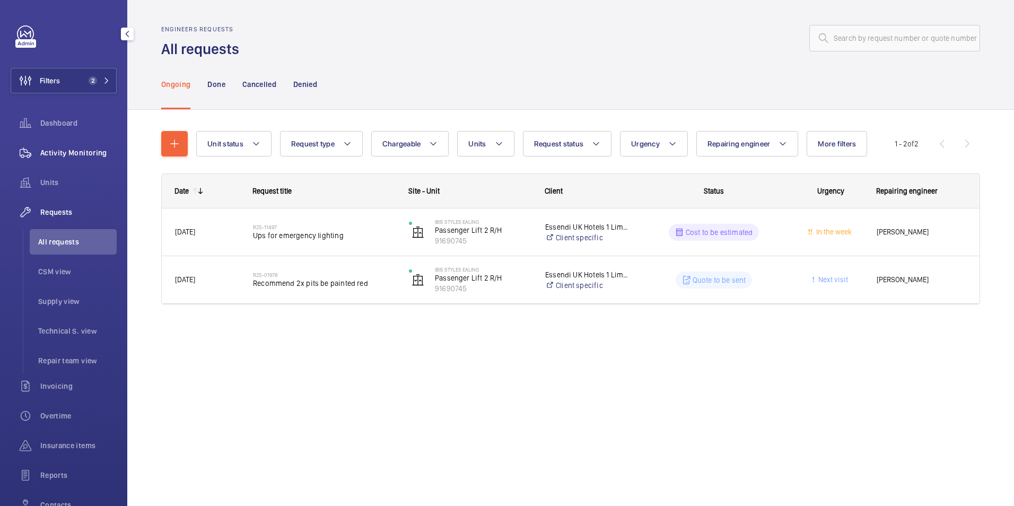
click at [69, 160] on div "Activity Monitoring" at bounding box center [64, 152] width 106 height 25
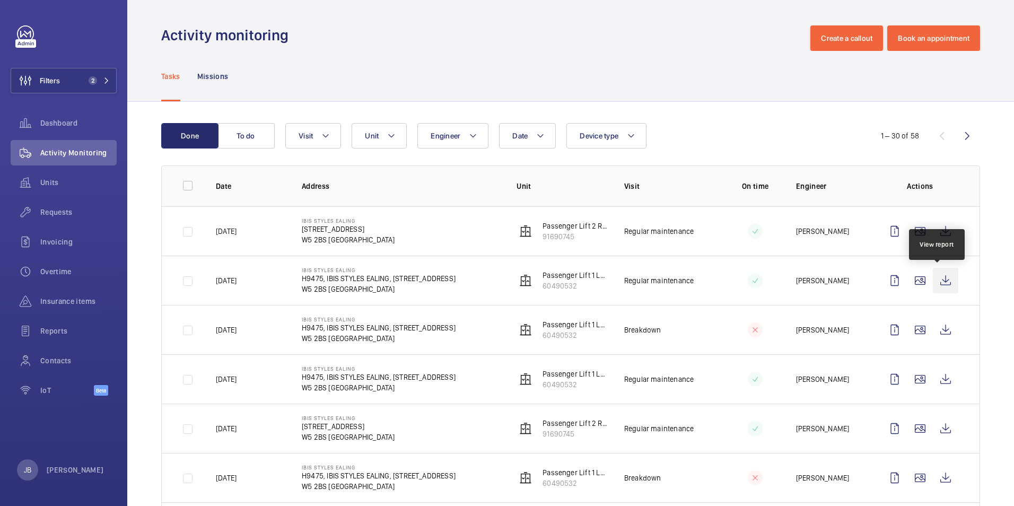
click at [949, 281] on wm-front-icon-button at bounding box center [945, 280] width 25 height 25
click at [937, 283] on wm-front-icon-button at bounding box center [945, 280] width 25 height 25
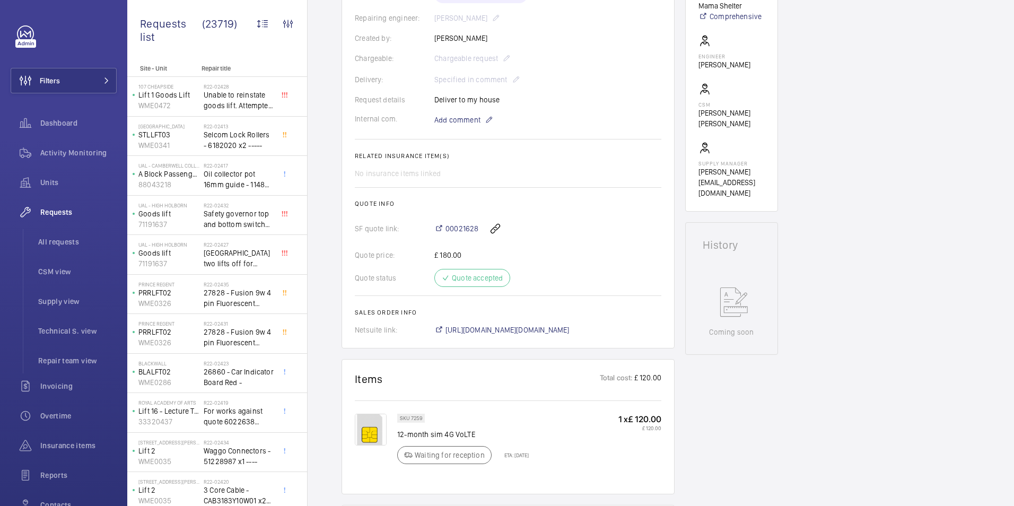
scroll to position [265, 0]
click at [544, 330] on span "https://6461500.app.netsuite.com/app/accounting/transactions/salesord.nl?id=301…" at bounding box center [508, 330] width 124 height 11
